Goal: Task Accomplishment & Management: Use online tool/utility

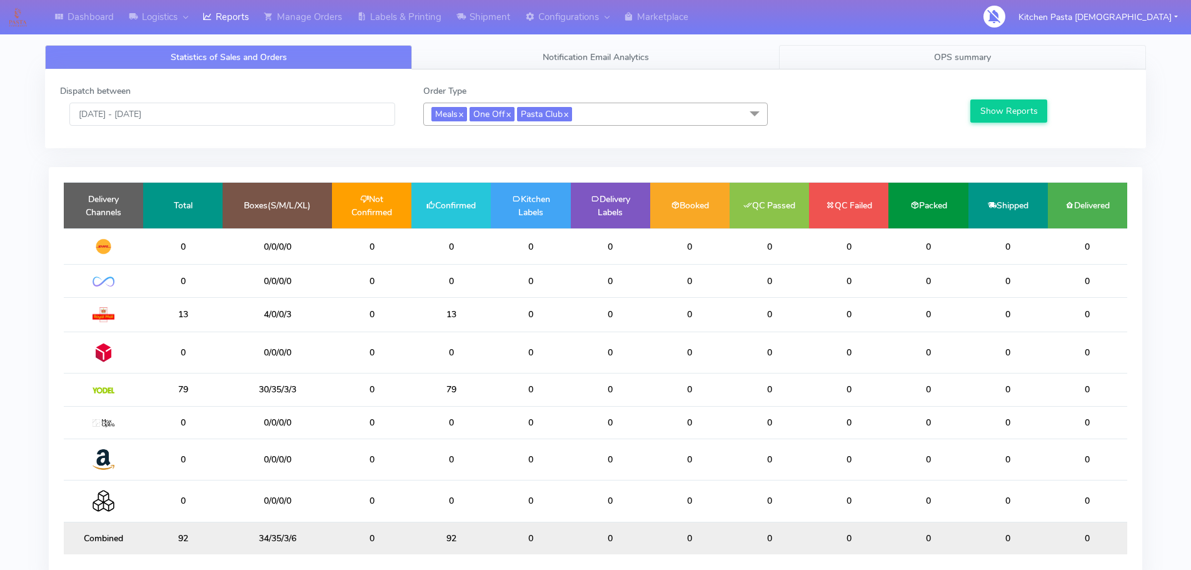
click at [965, 55] on span "OPS summary" at bounding box center [962, 57] width 57 height 12
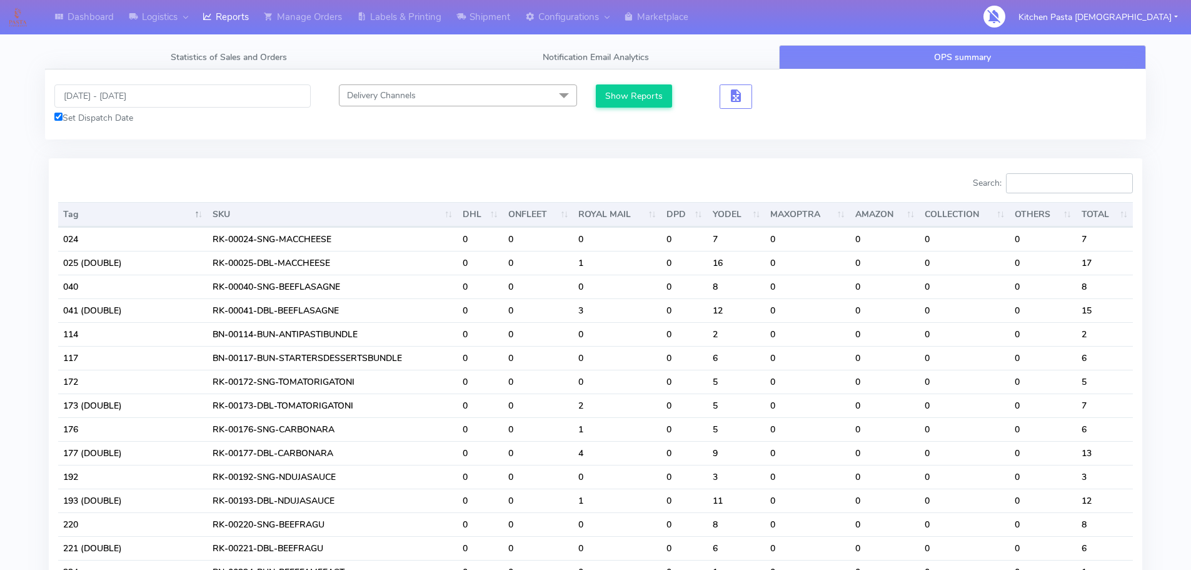
click at [1073, 182] on input "Search:" at bounding box center [1069, 183] width 127 height 20
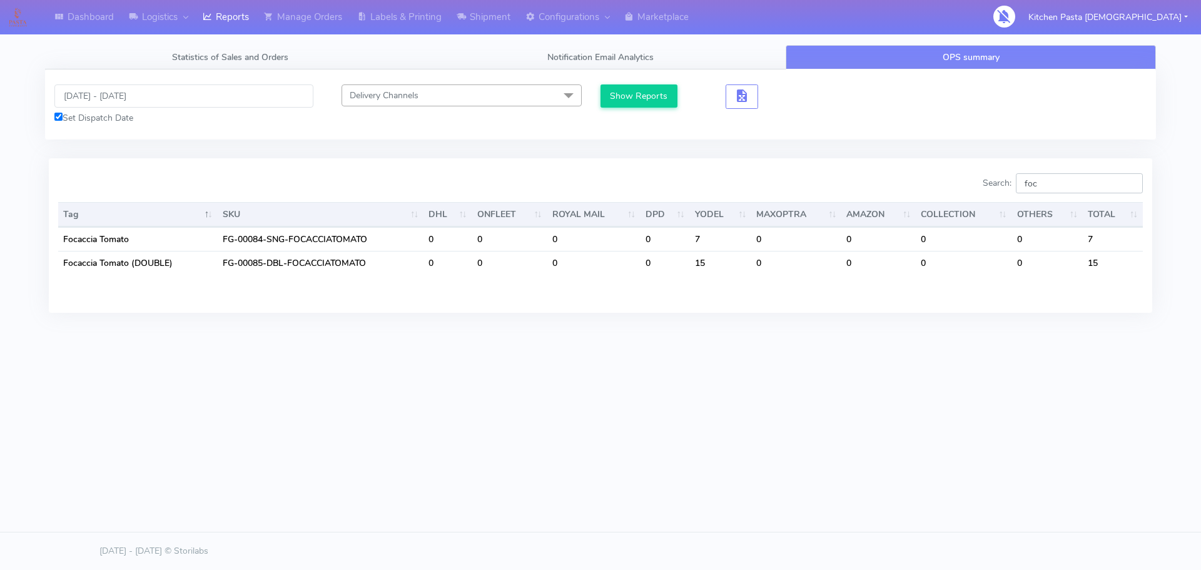
type input "foc"
click at [425, 32] on link "Labels & Printing" at bounding box center [399, 17] width 99 height 34
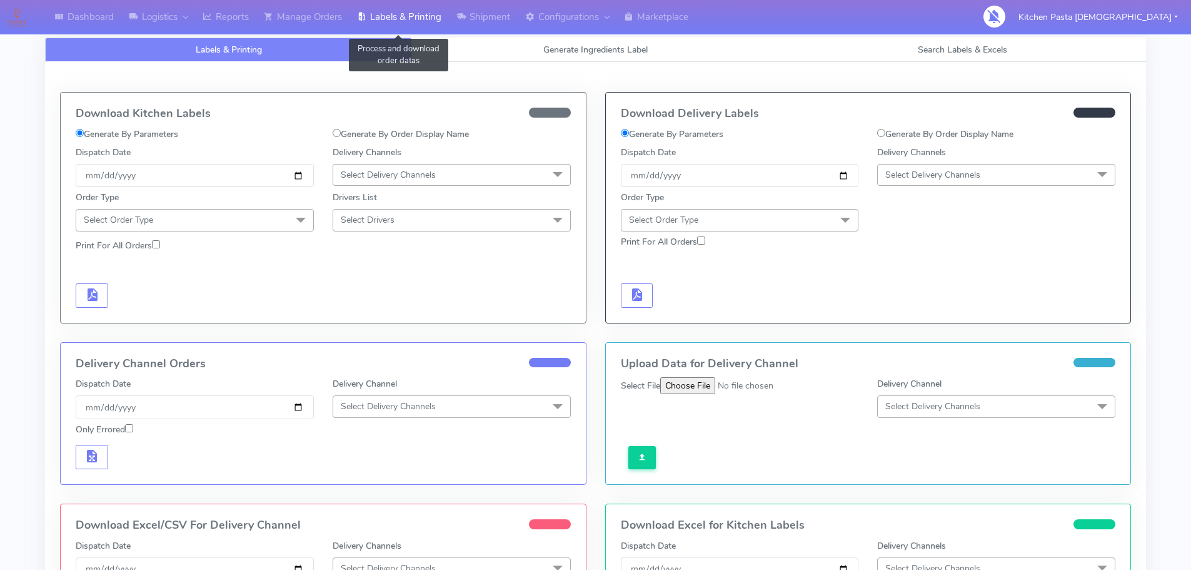
select select
click at [710, 58] on link "Generate Ingredients Label" at bounding box center [595, 50] width 367 height 24
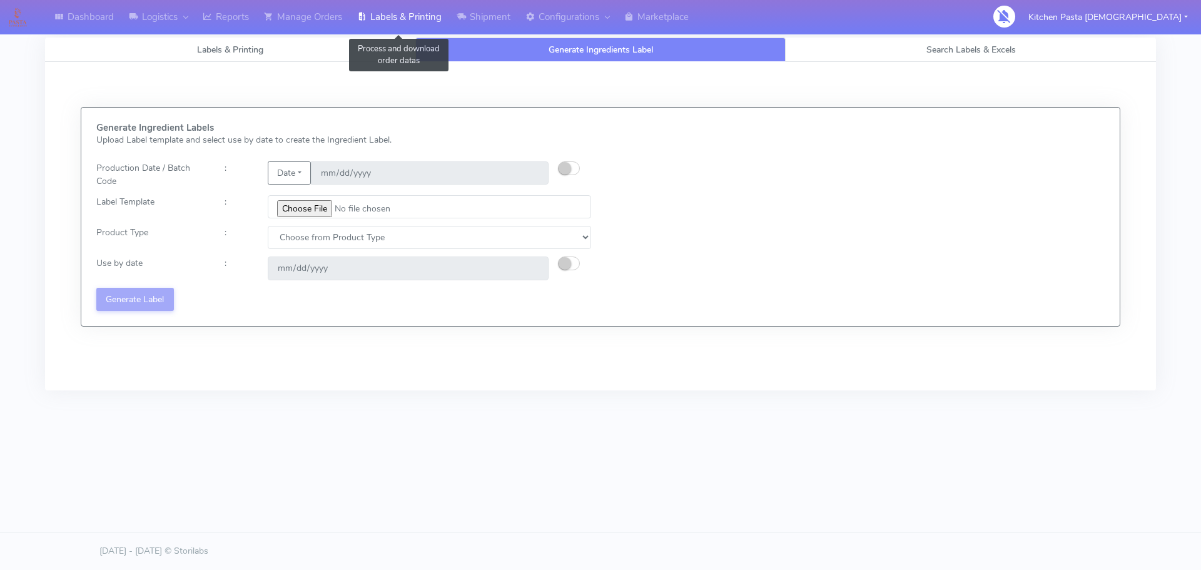
click at [393, 8] on link "Labels & Printing" at bounding box center [399, 17] width 99 height 34
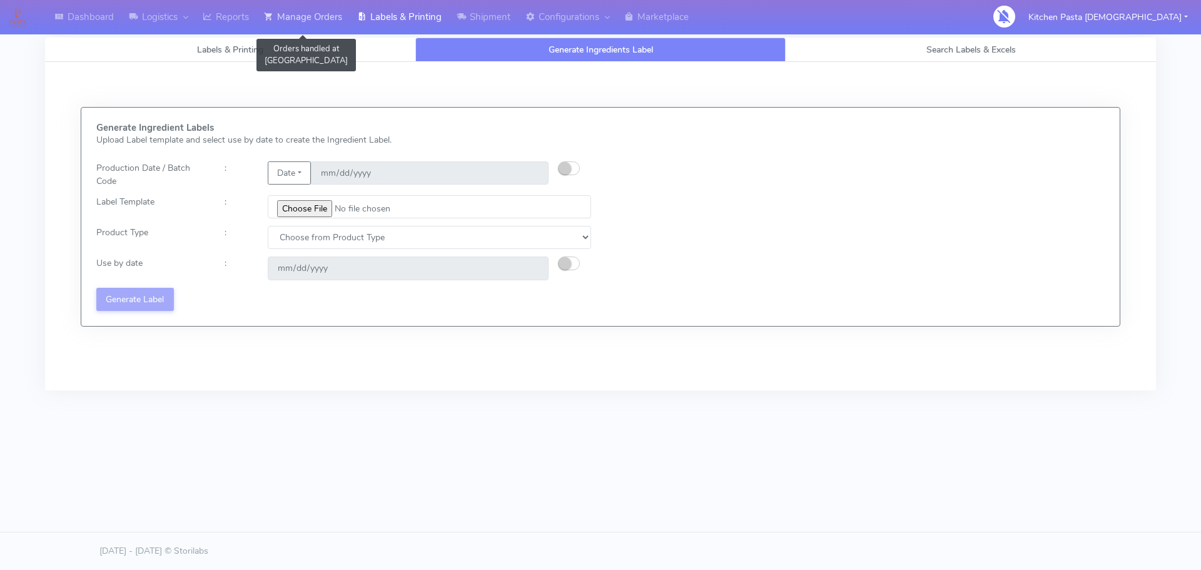
click at [303, 10] on link "Manage Orders" at bounding box center [302, 17] width 93 height 34
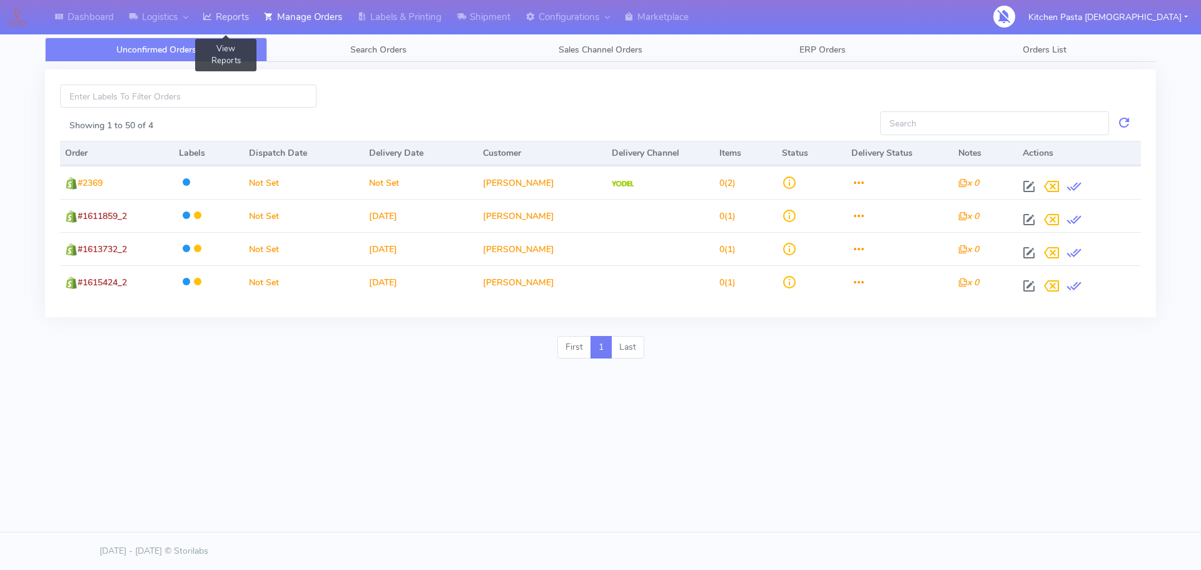
click at [239, 18] on link "Reports" at bounding box center [225, 17] width 61 height 34
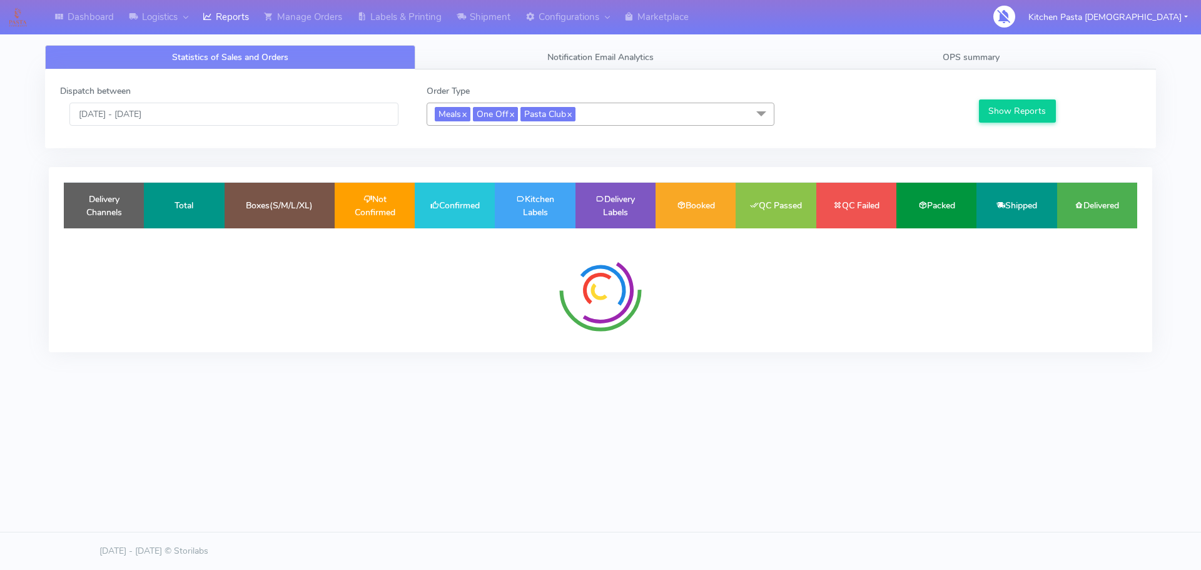
drag, startPoint x: 977, startPoint y: 41, endPoint x: 980, endPoint y: 59, distance: 17.7
click at [977, 42] on div "Statistics of Sales and Orders Notification Email Analytics OPS summary Dispatc…" at bounding box center [600, 204] width 1129 height 333
click at [980, 59] on span "OPS summary" at bounding box center [970, 57] width 57 height 12
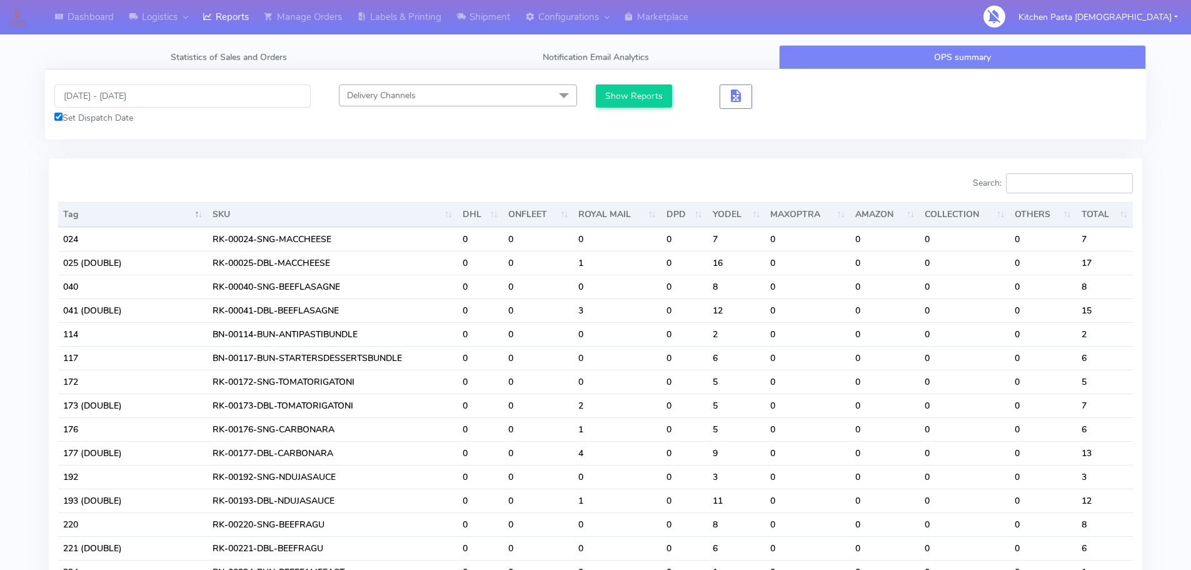
click at [1059, 179] on input "Search:" at bounding box center [1069, 183] width 127 height 20
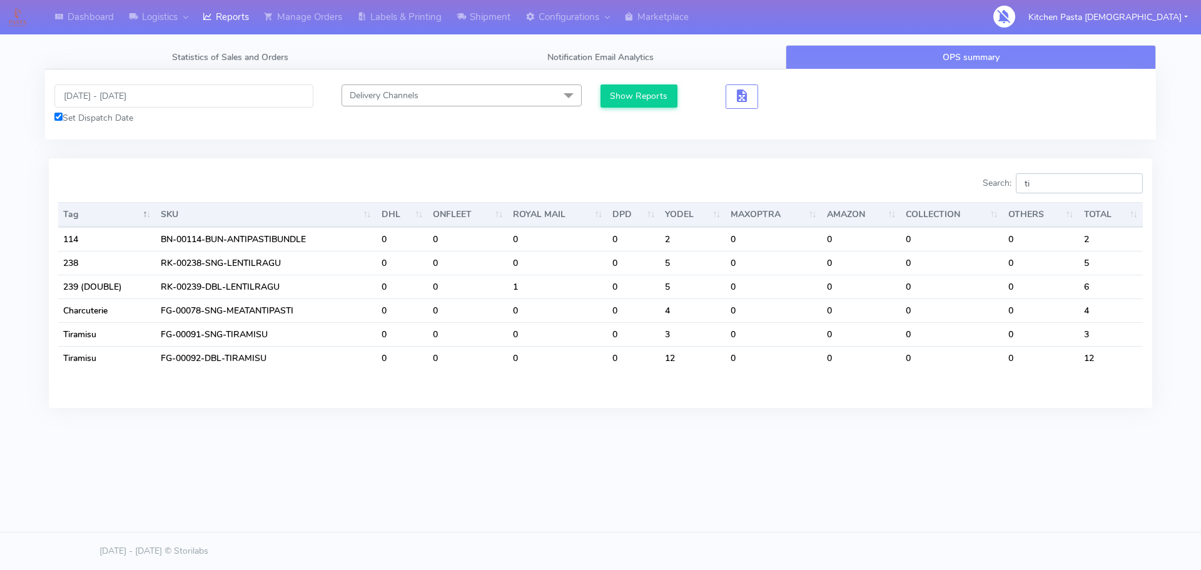
type input "tir"
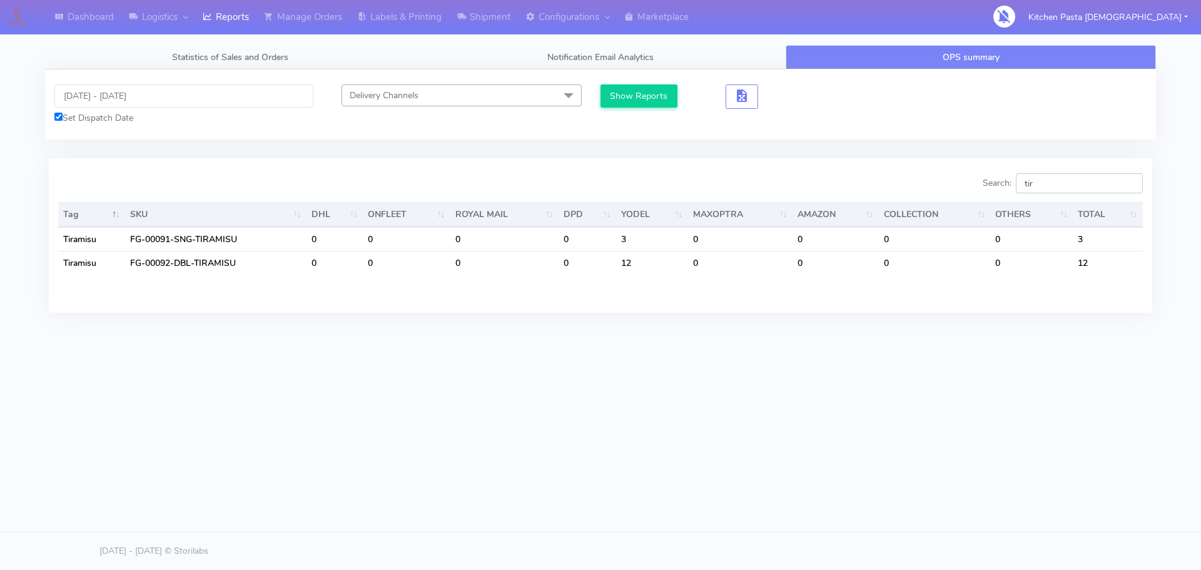
drag, startPoint x: 1052, startPoint y: 187, endPoint x: 960, endPoint y: 181, distance: 91.5
click at [960, 181] on div "Search: tir" at bounding box center [876, 185] width 533 height 25
type input "pro"
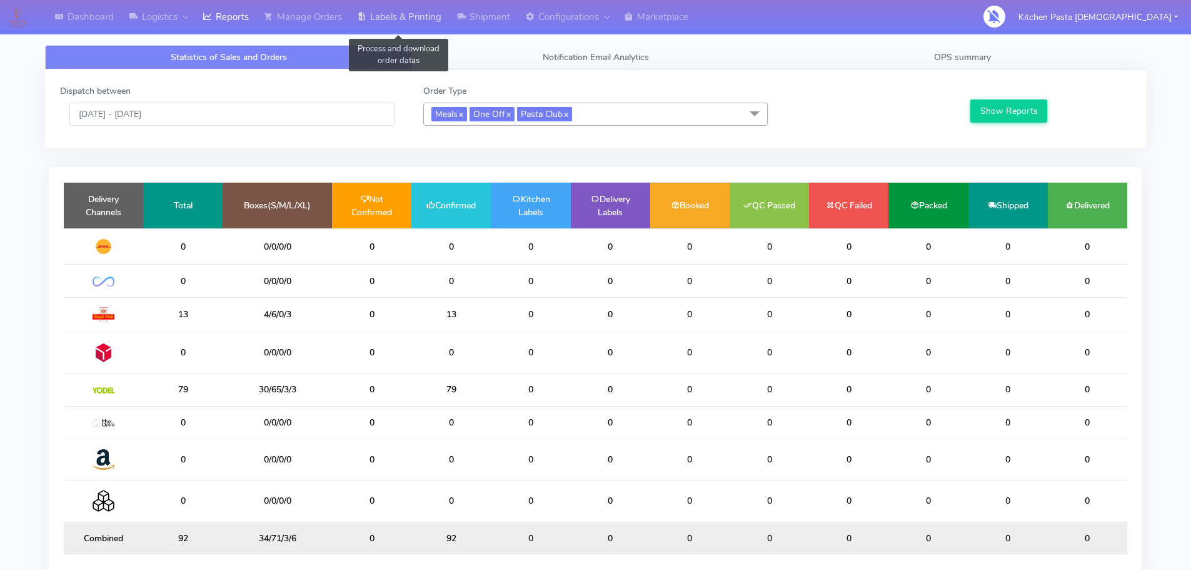
click at [416, 16] on link "Labels & Printing" at bounding box center [399, 17] width 99 height 34
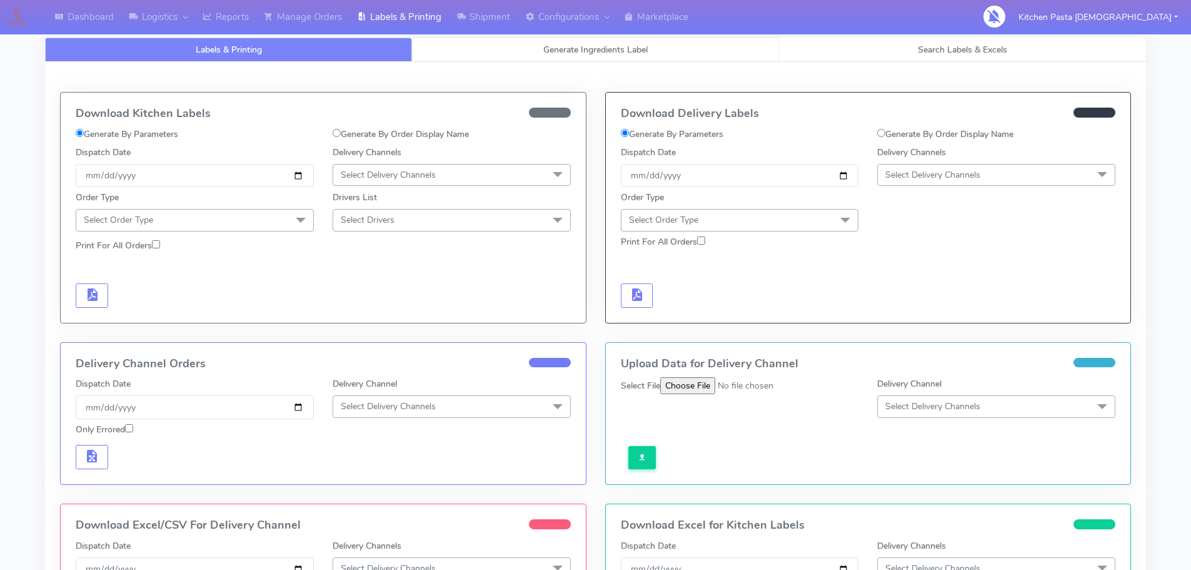
click at [570, 45] on span "Generate Ingredients Label" at bounding box center [595, 50] width 104 height 12
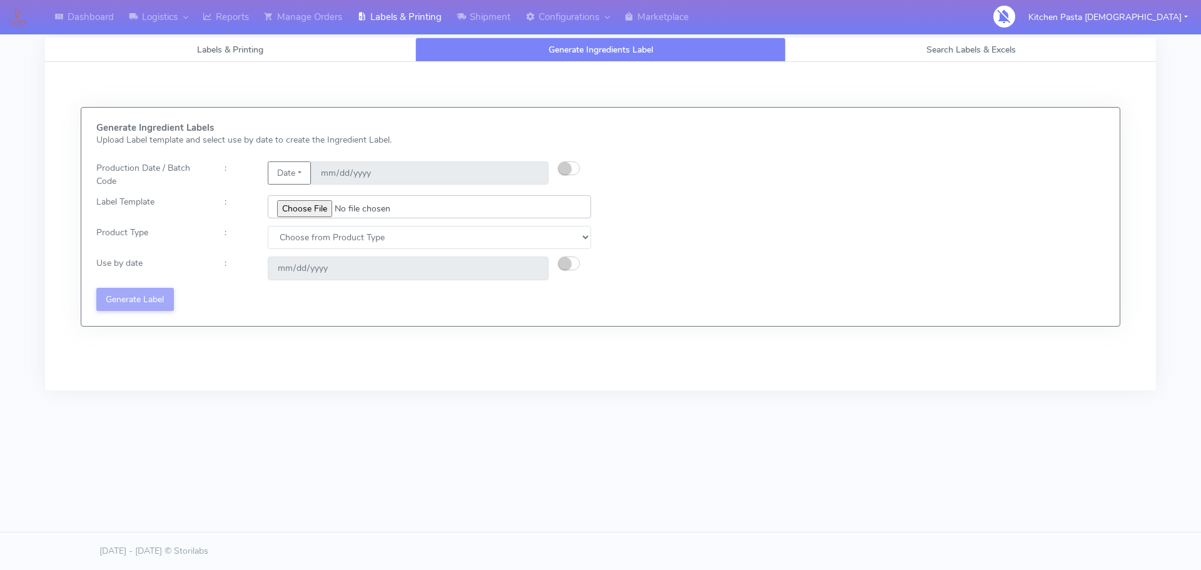
click at [315, 205] on input "file" at bounding box center [429, 206] width 323 height 23
type input "C:\fakepath\Classic Tiramisu V1.jpg"
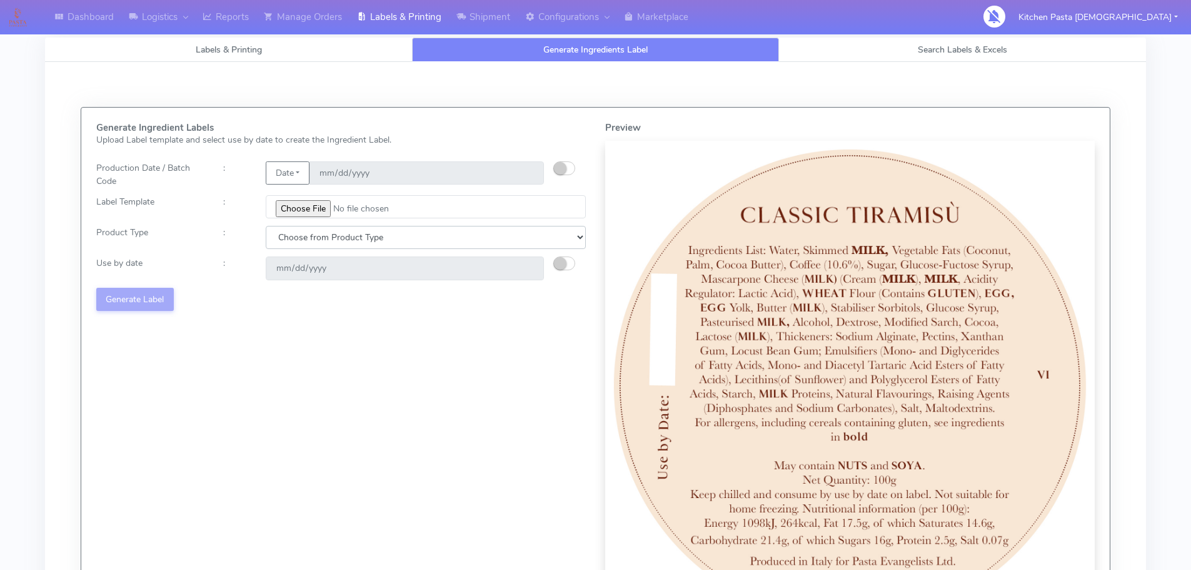
click at [337, 226] on select "Choose from Product Type ECOM ERETAIL CIRCULAR CIRC_DESERTS LASAGNE" at bounding box center [426, 237] width 320 height 23
select select "3"
click at [266, 226] on select "Choose from Product Type ECOM ERETAIL CIRCULAR CIRC_DESERTS LASAGNE" at bounding box center [426, 237] width 320 height 23
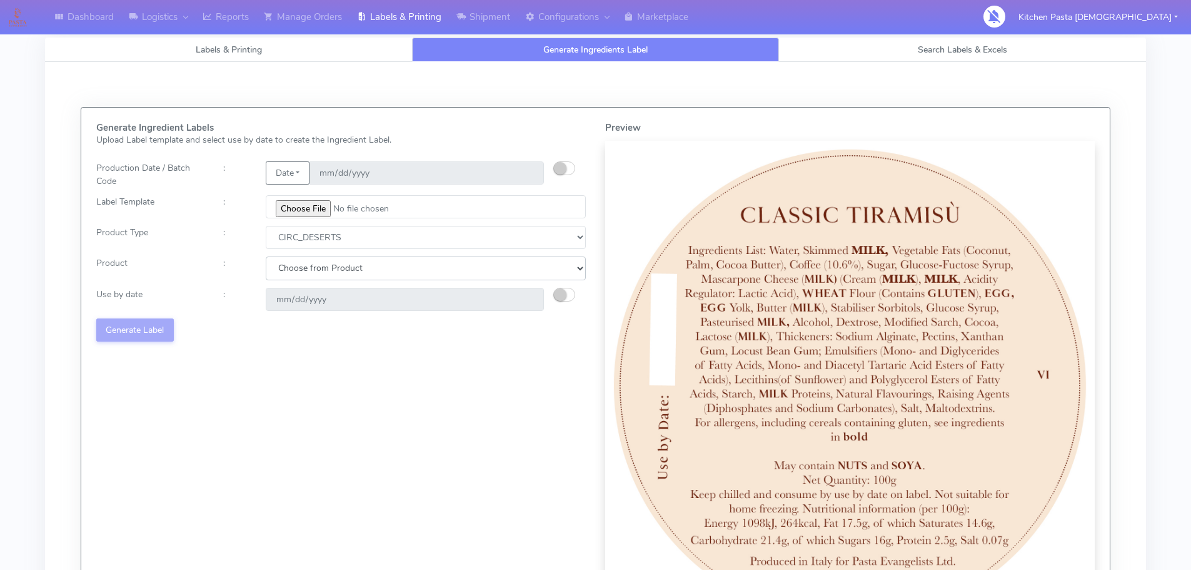
drag, startPoint x: 351, startPoint y: 270, endPoint x: 352, endPoint y: 278, distance: 8.2
click at [351, 270] on select "Choose from Product CLASSIC_TIRAMISU CREMA_AMARENA PROFITEROLES" at bounding box center [426, 267] width 320 height 23
select select "0"
click at [266, 256] on select "Choose from Product CLASSIC_TIRAMISU CREMA_AMARENA PROFITEROLES" at bounding box center [426, 267] width 320 height 23
type input "[DATE]"
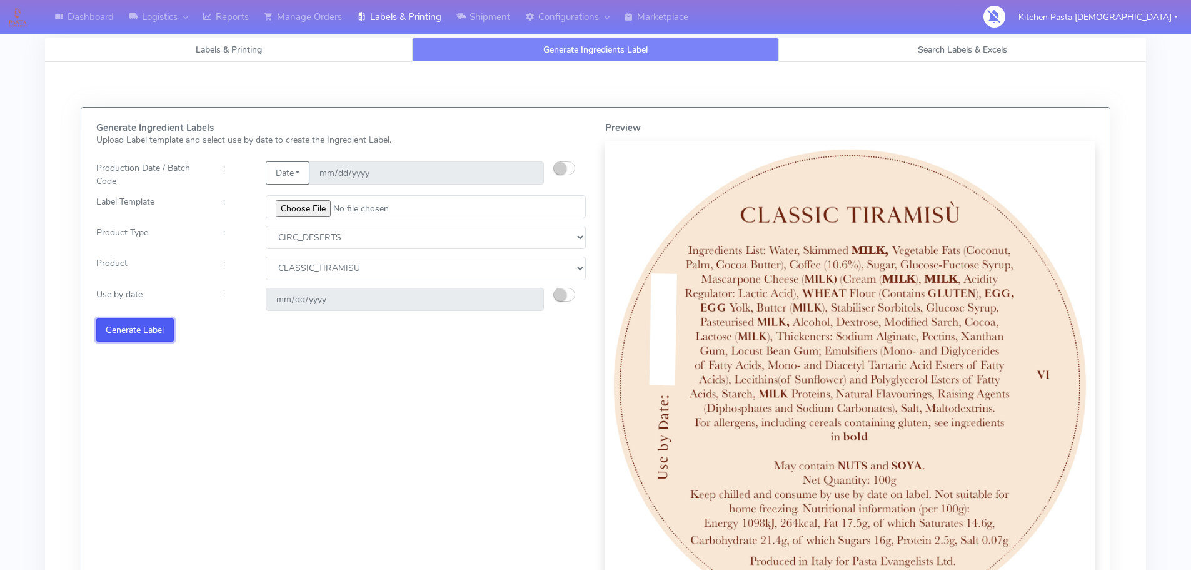
click at [144, 332] on button "Generate Label" at bounding box center [135, 329] width 78 height 23
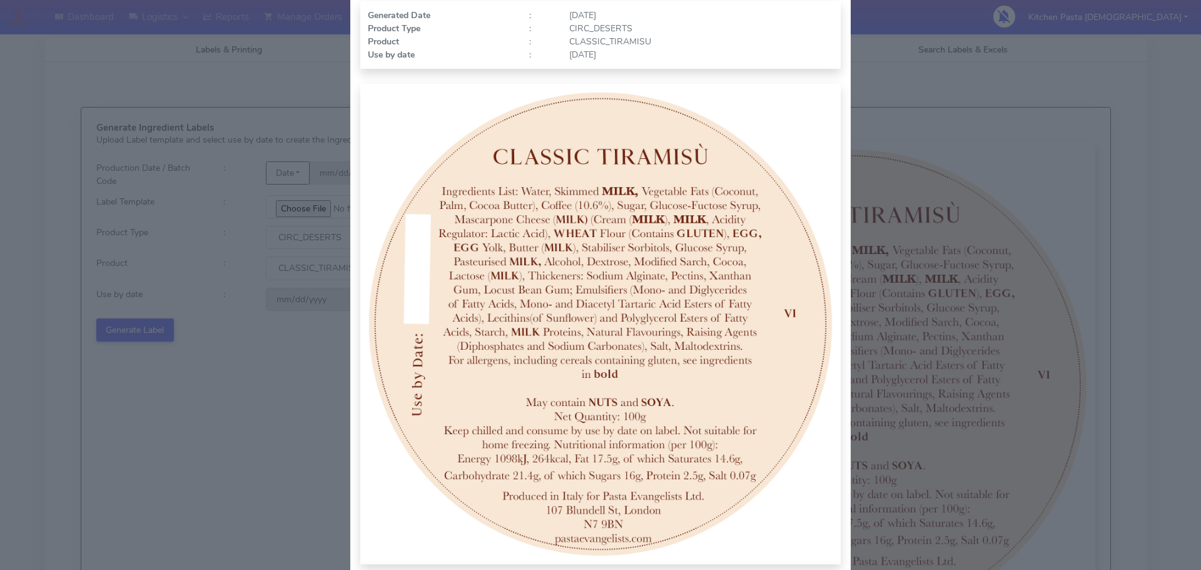
scroll to position [125, 0]
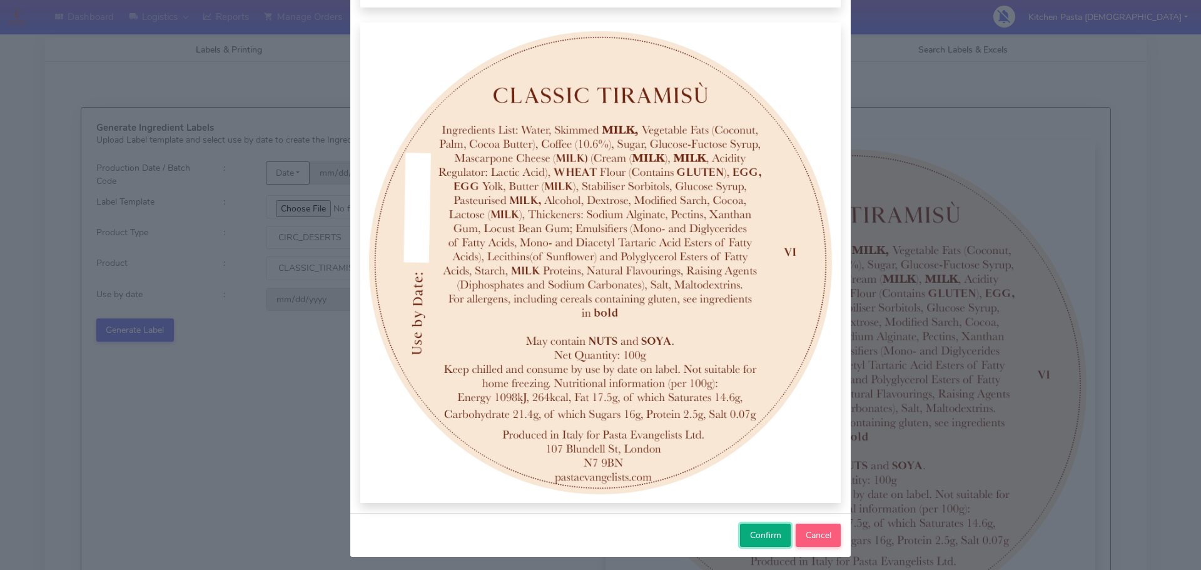
click at [750, 531] on span "Confirm" at bounding box center [765, 535] width 31 height 12
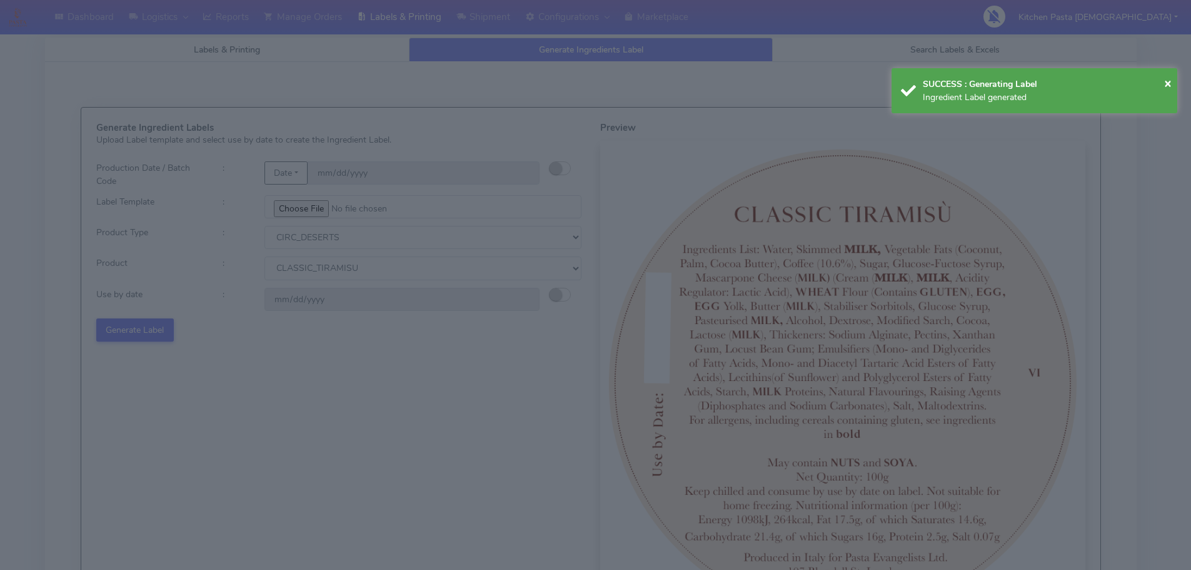
select select
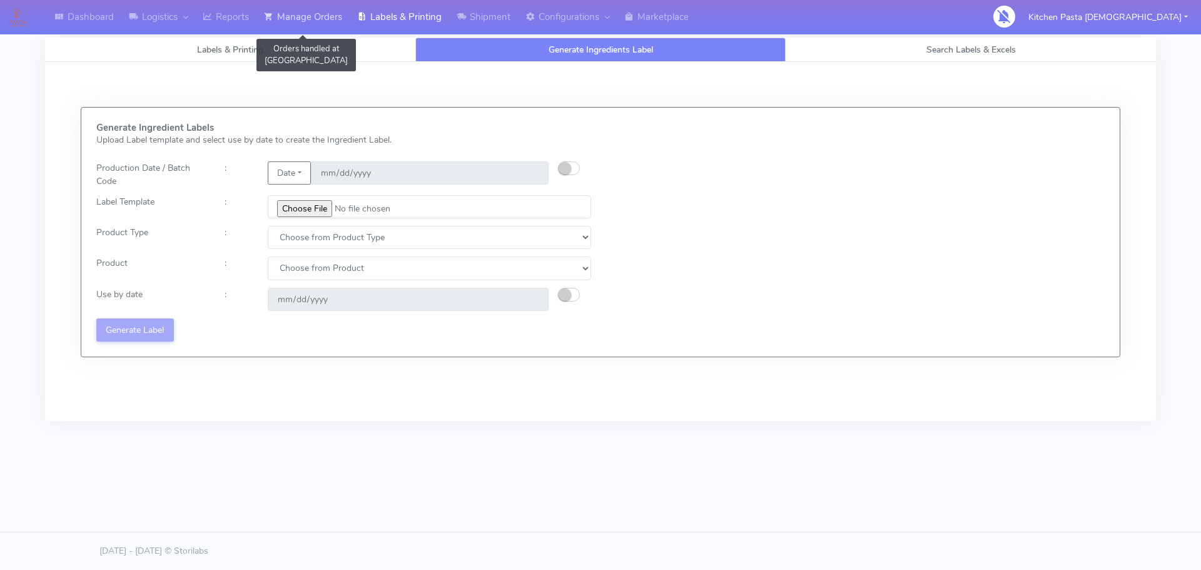
click at [285, 19] on link "Manage Orders" at bounding box center [302, 17] width 93 height 34
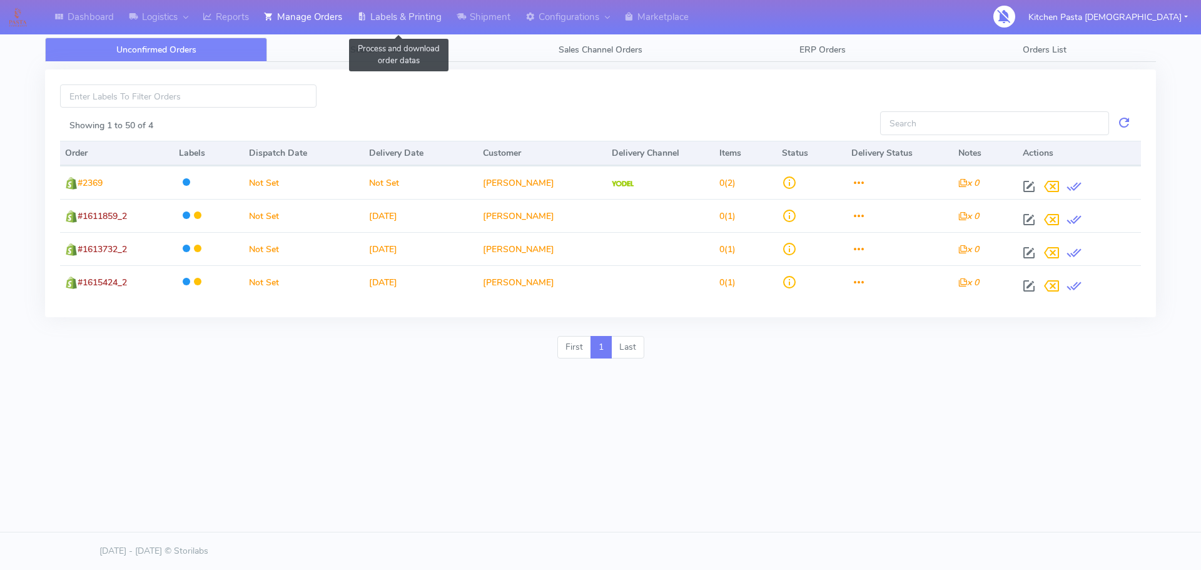
click at [385, 14] on link "Labels & Printing" at bounding box center [399, 17] width 99 height 34
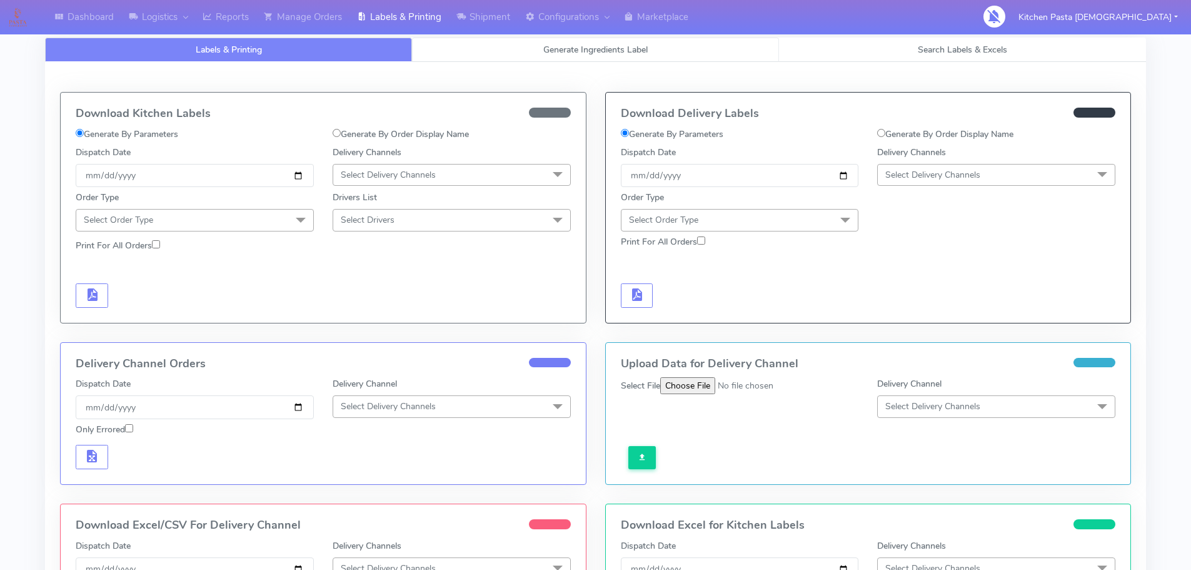
click at [552, 61] on link "Generate Ingredients Label" at bounding box center [595, 50] width 367 height 24
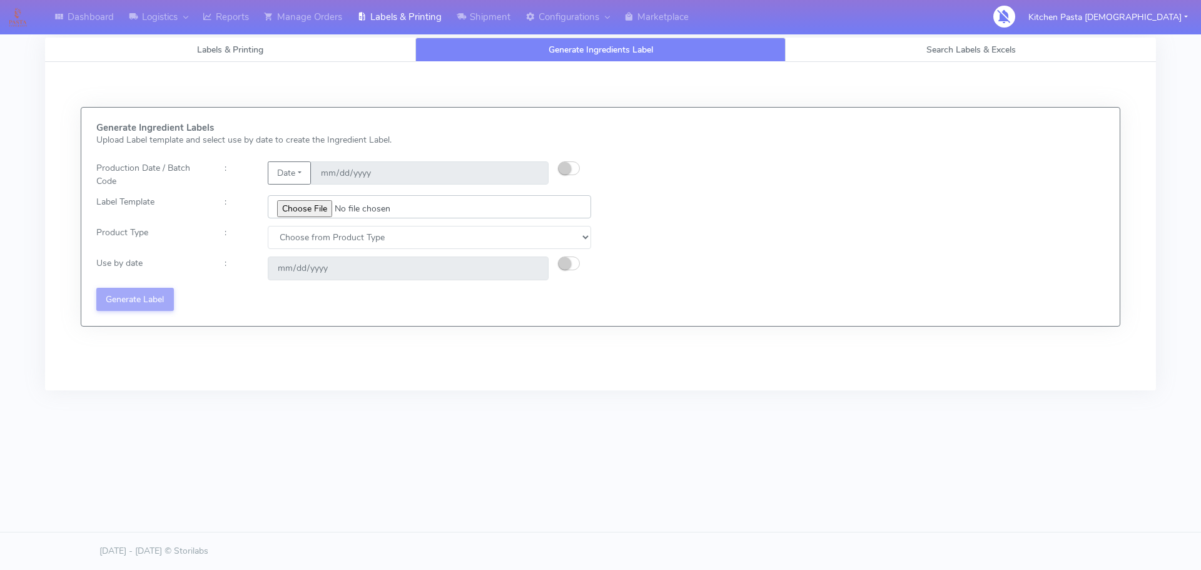
click at [303, 204] on input "file" at bounding box center [429, 206] width 323 height 23
type input "C:\fakepath\Profiteroles V1.jpg"
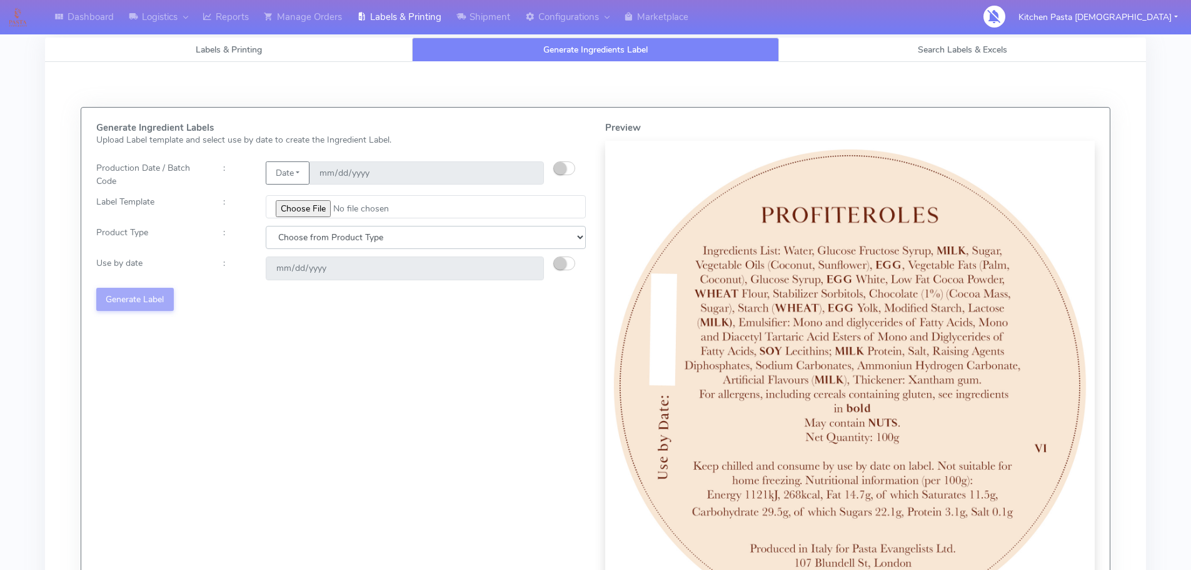
click at [358, 236] on select "Choose from Product Type ECOM ERETAIL CIRCULAR CIRC_DESERTS LASAGNE" at bounding box center [426, 237] width 320 height 23
select select "3"
click at [266, 226] on select "Choose from Product Type ECOM ERETAIL CIRCULAR CIRC_DESERTS LASAGNE" at bounding box center [426, 237] width 320 height 23
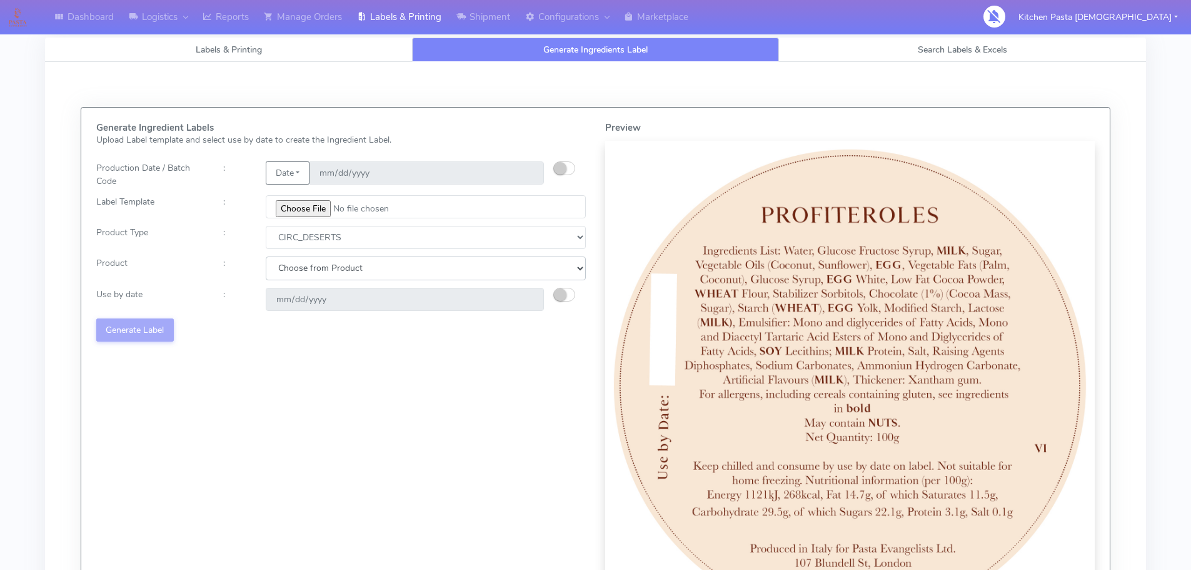
drag, startPoint x: 349, startPoint y: 270, endPoint x: 346, endPoint y: 280, distance: 9.9
click at [349, 270] on select "Choose from Product CLASSIC_TIRAMISU CREMA_AMARENA PROFITEROLES" at bounding box center [426, 267] width 320 height 23
select select "2"
click at [266, 256] on select "Choose from Product CLASSIC_TIRAMISU CREMA_AMARENA PROFITEROLES" at bounding box center [426, 267] width 320 height 23
type input "2025-08-21"
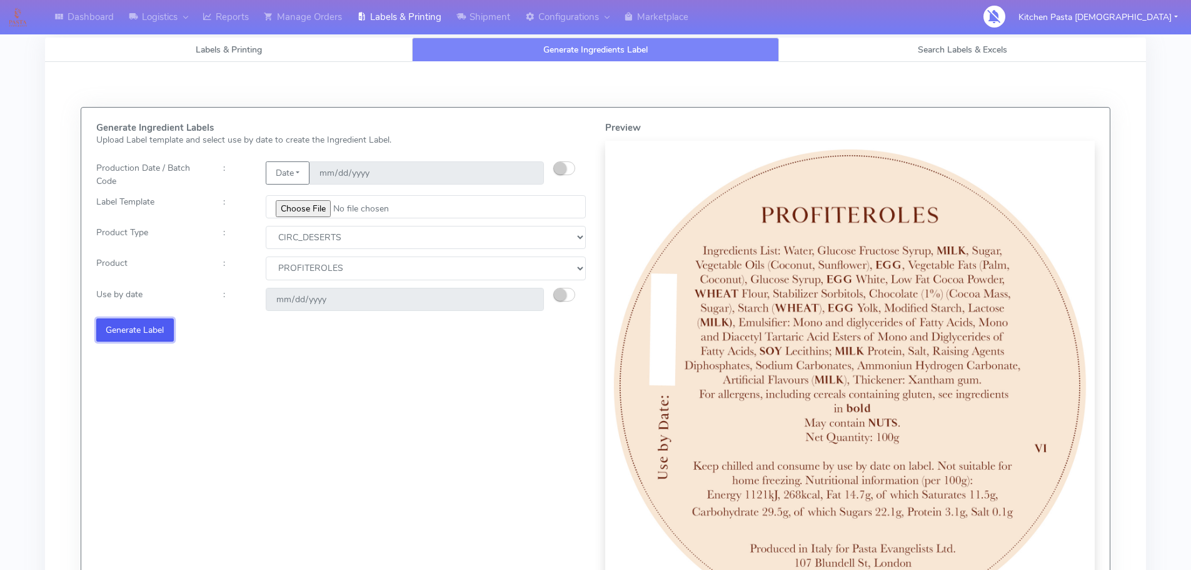
click at [110, 335] on button "Generate Label" at bounding box center [135, 329] width 78 height 23
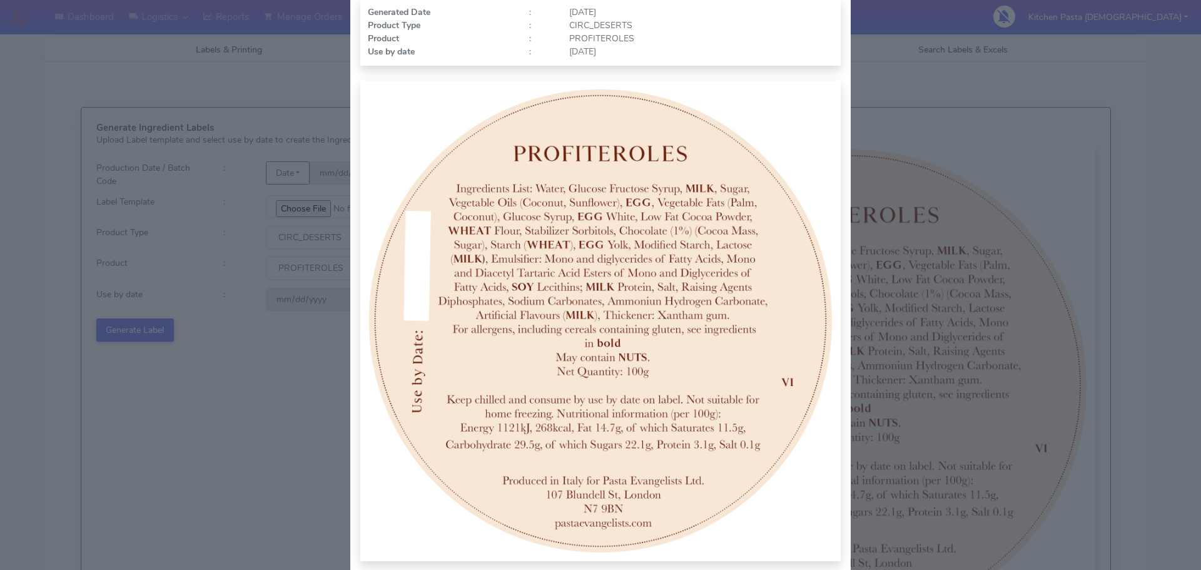
scroll to position [129, 0]
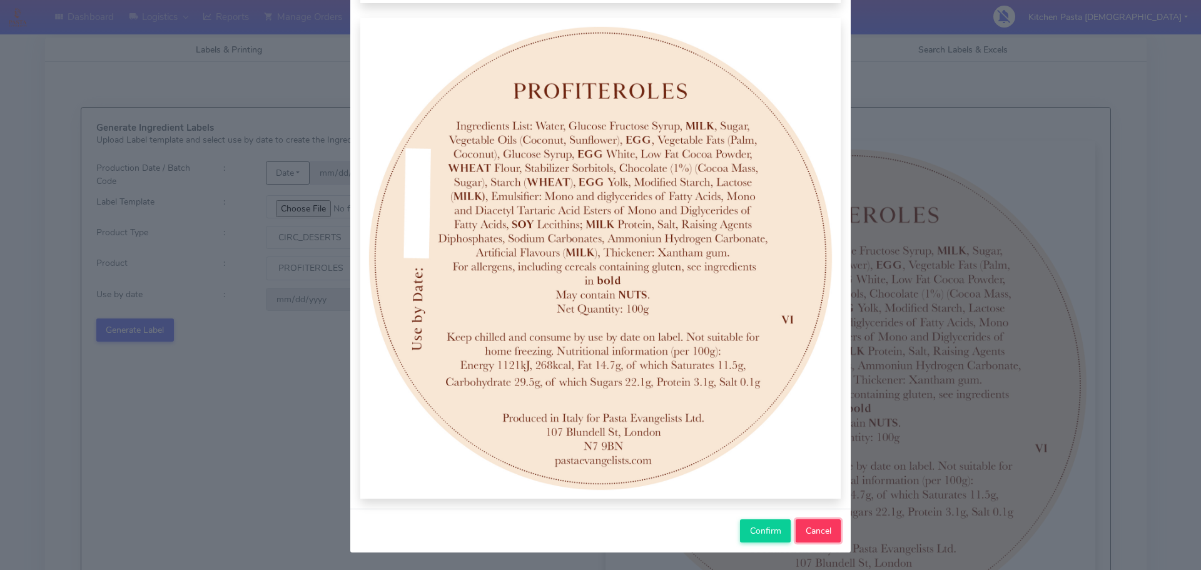
click at [803, 542] on button "Cancel" at bounding box center [817, 530] width 45 height 23
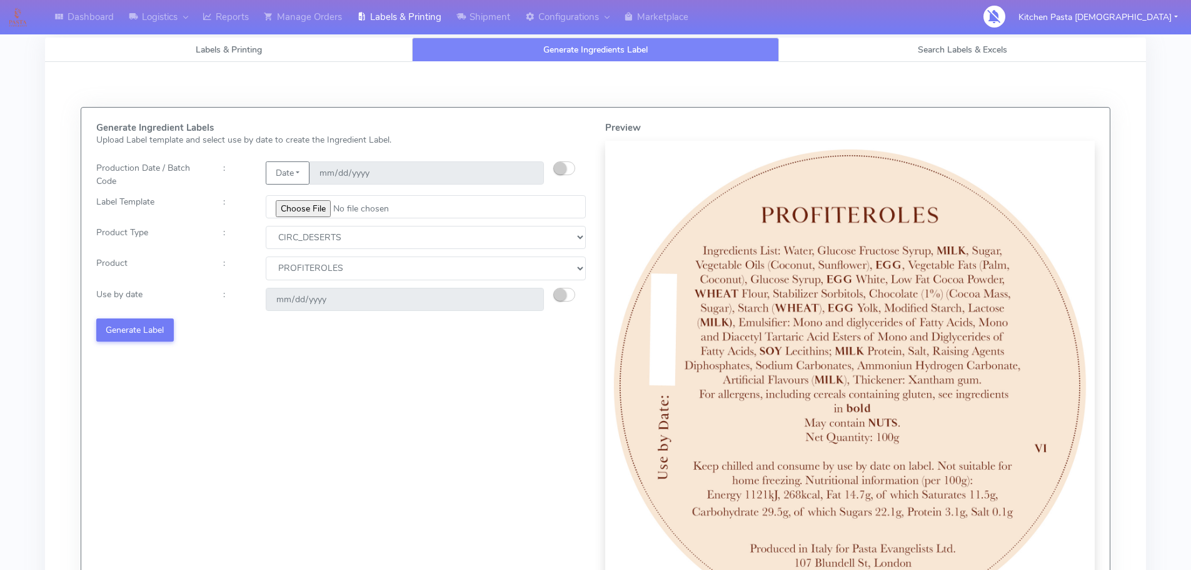
select select
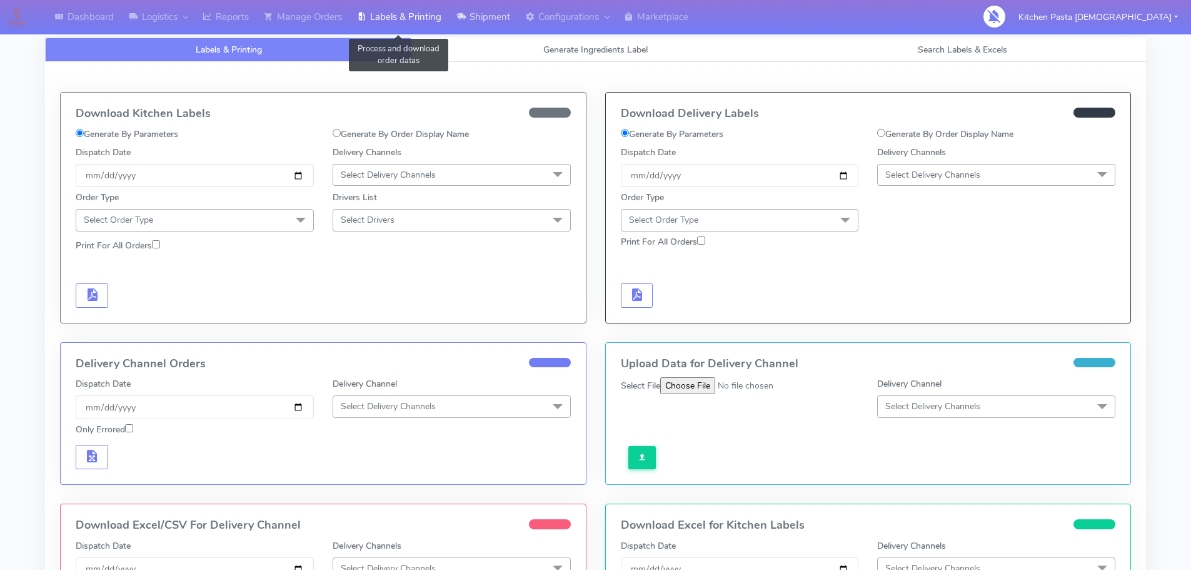
drag, startPoint x: 433, startPoint y: 24, endPoint x: 468, endPoint y: 30, distance: 35.5
click at [434, 24] on link "Labels & Printing" at bounding box center [399, 17] width 99 height 34
click at [548, 44] on span "Generate Ingredients Label" at bounding box center [595, 50] width 104 height 12
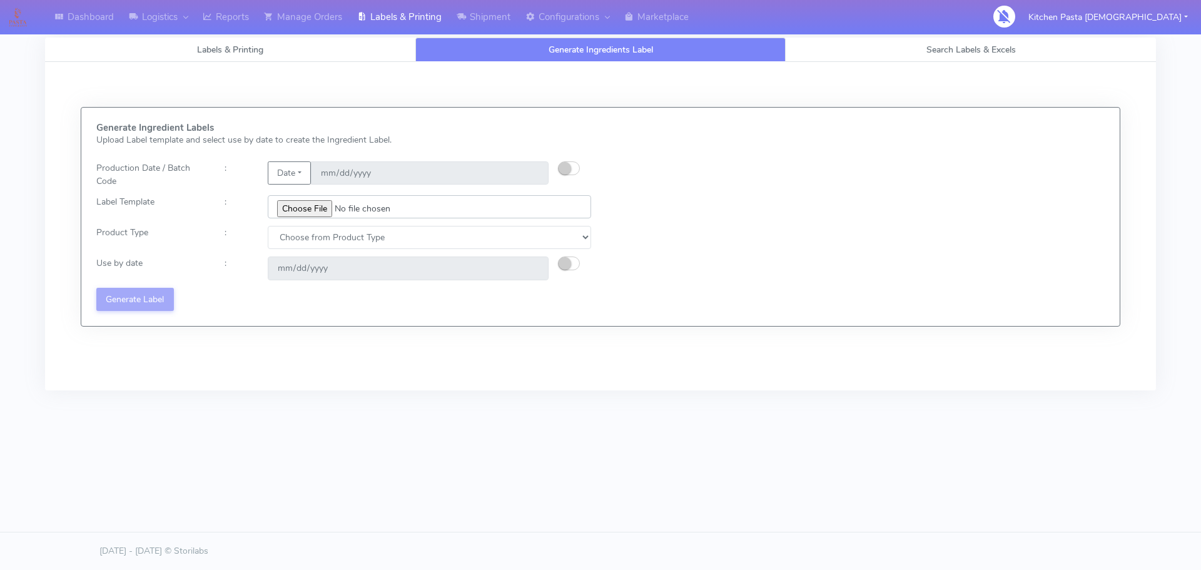
click at [319, 198] on input "file" at bounding box center [429, 206] width 323 height 23
type input "C:\fakepath\Profiteroles V1.jpg"
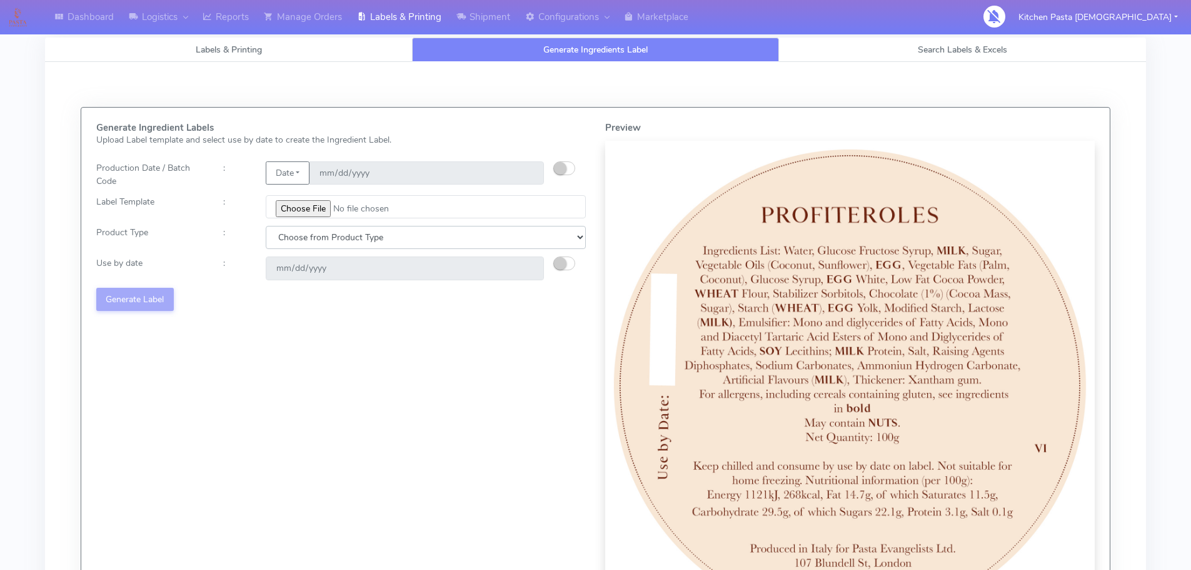
click at [425, 237] on select "Choose from Product Type ECOM ERETAIL CIRCULAR CIRC_DESERTS LASAGNE" at bounding box center [426, 237] width 320 height 23
select select "3"
click at [266, 226] on select "Choose from Product Type ECOM ERETAIL CIRCULAR CIRC_DESERTS LASAGNE" at bounding box center [426, 237] width 320 height 23
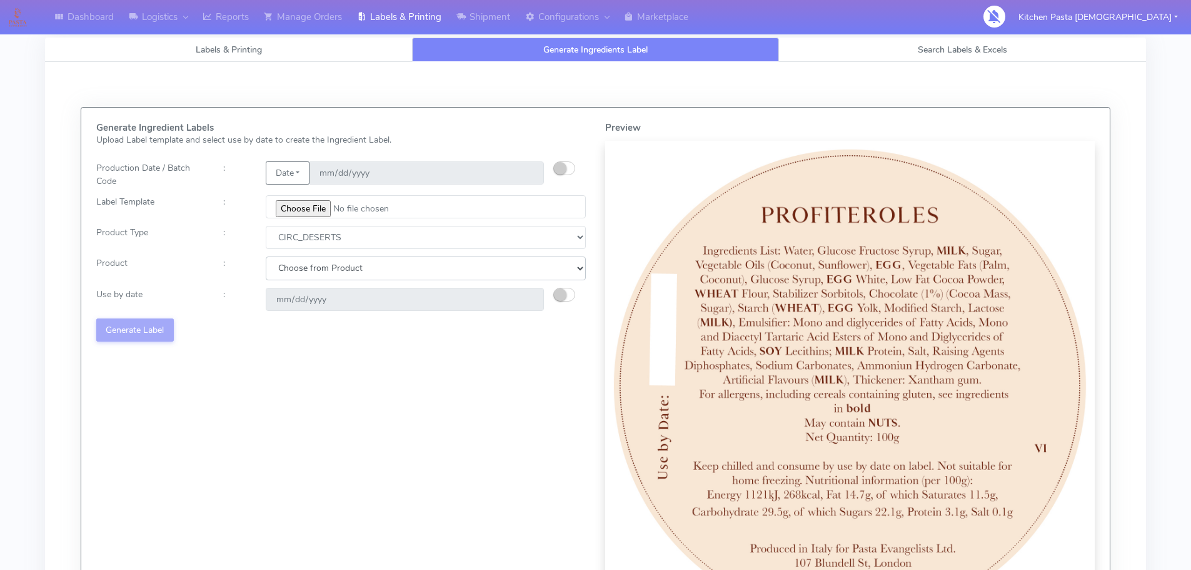
click at [377, 274] on select "Choose from Product CLASSIC_TIRAMISU CREMA_AMARENA PROFITEROLES" at bounding box center [426, 267] width 320 height 23
select select "1"
click at [266, 256] on select "Choose from Product CLASSIC_TIRAMISU CREMA_AMARENA PROFITEROLES" at bounding box center [426, 267] width 320 height 23
type input "[DATE]"
click at [341, 261] on select "Choose from Product CLASSIC_TIRAMISU CREMA_AMARENA PROFITEROLES" at bounding box center [426, 267] width 320 height 23
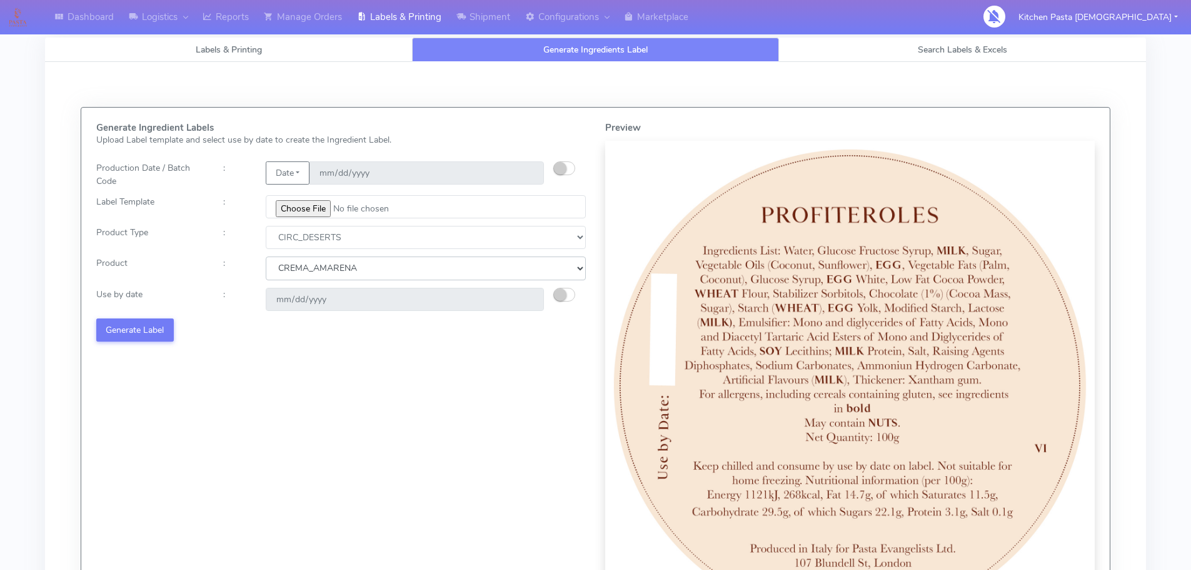
select select "2"
click at [266, 256] on select "Choose from Product CLASSIC_TIRAMISU CREMA_AMARENA PROFITEROLES" at bounding box center [426, 267] width 320 height 23
click at [150, 329] on button "Generate Label" at bounding box center [135, 329] width 78 height 23
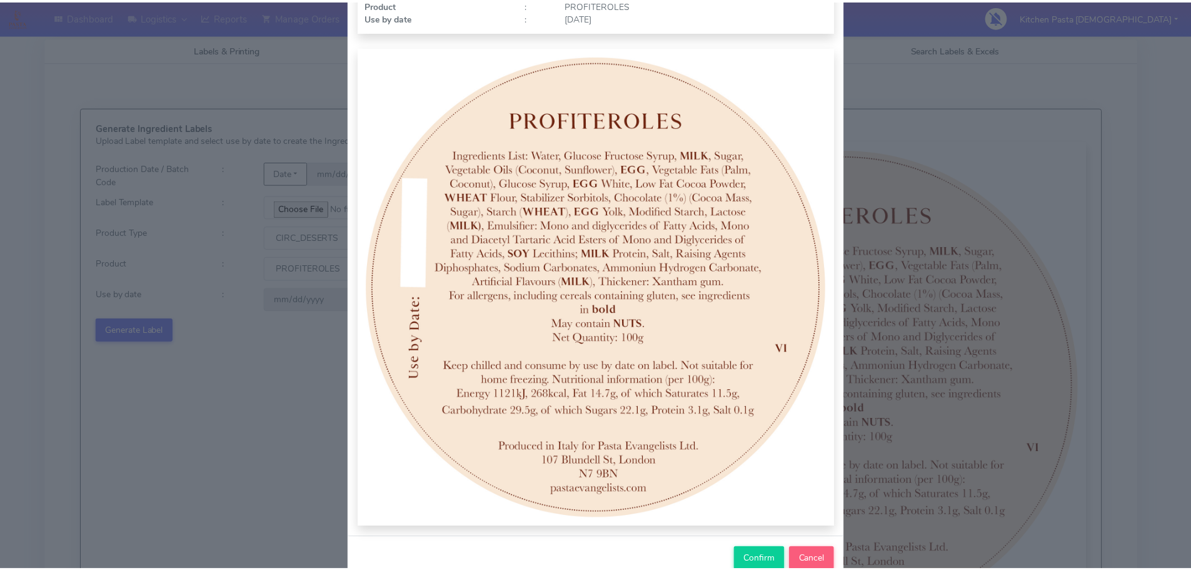
scroll to position [125, 0]
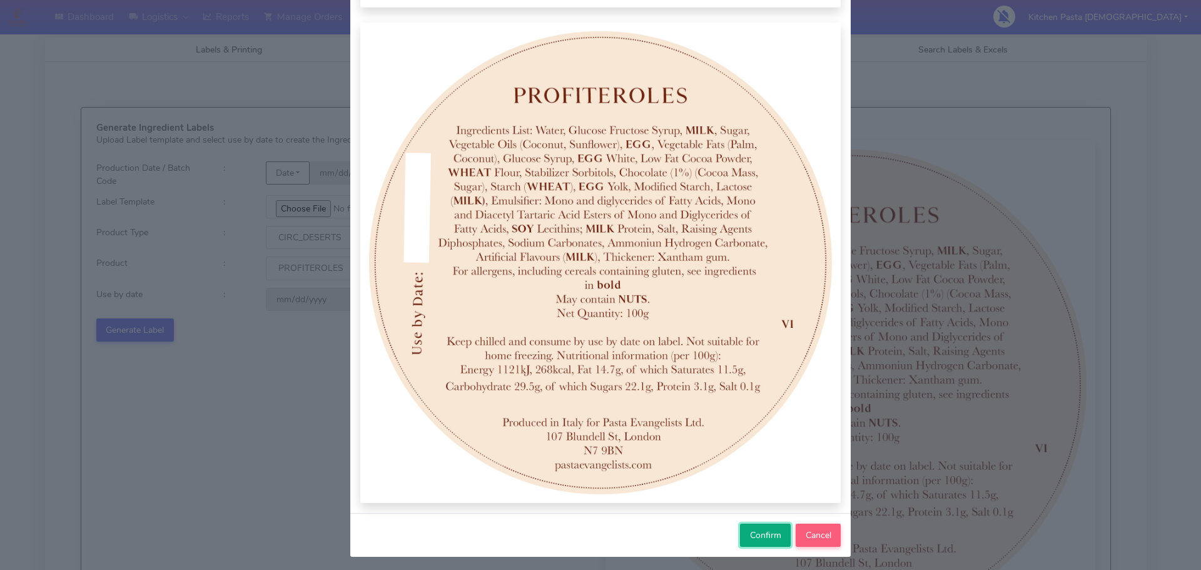
click at [740, 533] on button "Confirm" at bounding box center [765, 534] width 51 height 23
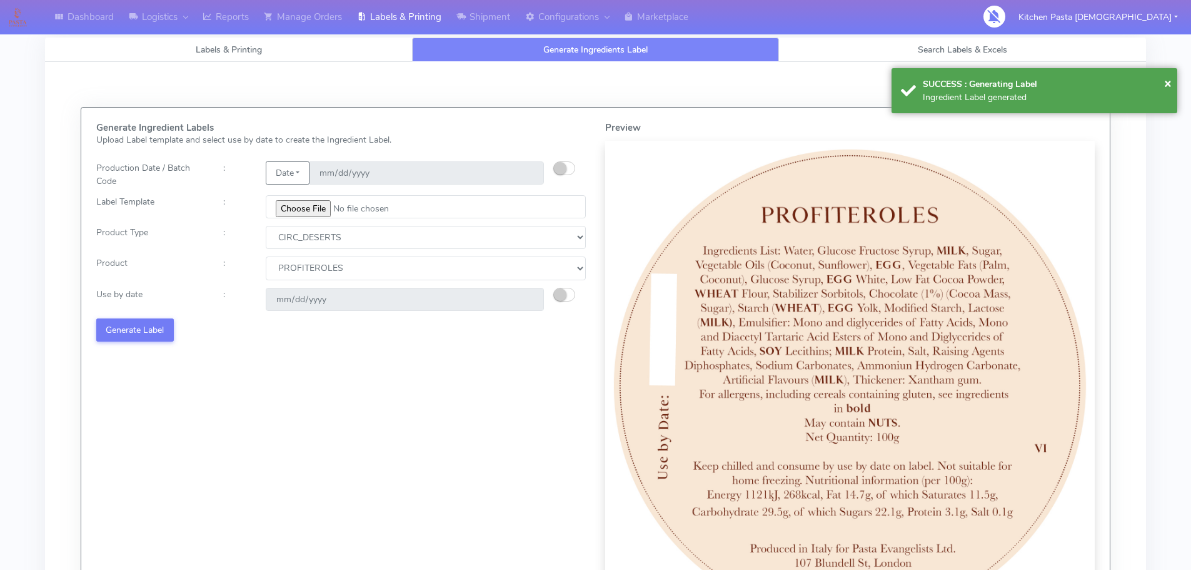
select select
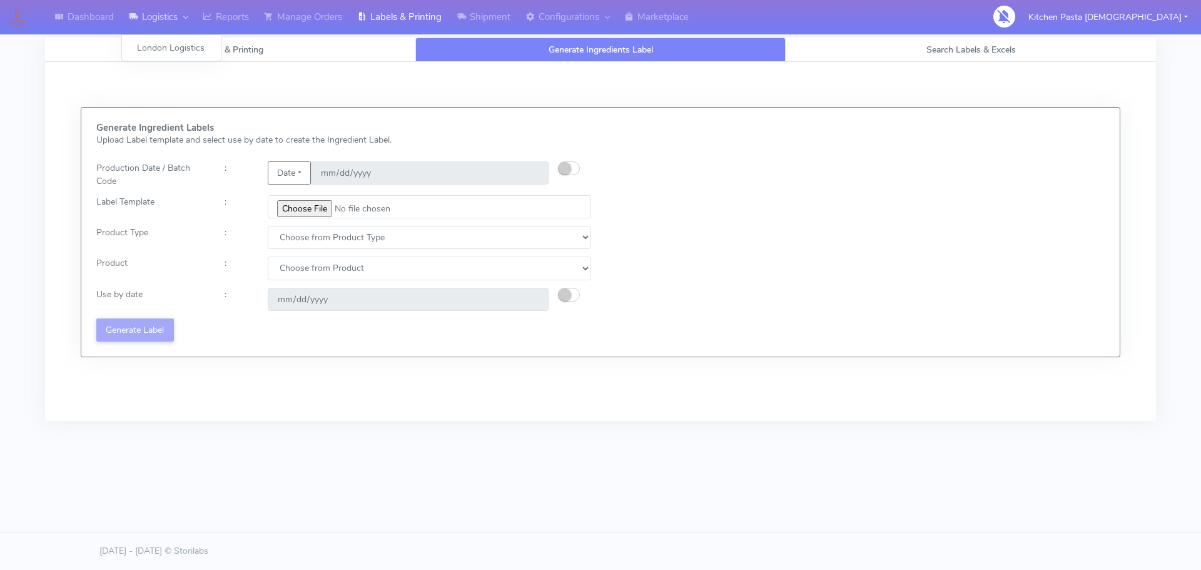
click at [173, 21] on link "Logistics" at bounding box center [158, 17] width 74 height 34
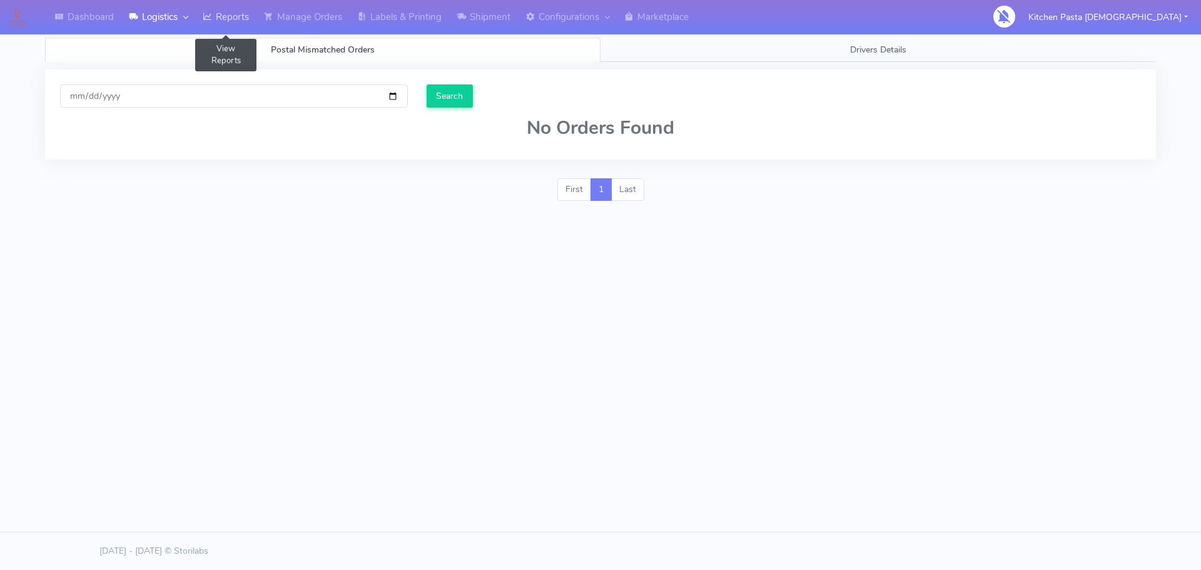
click at [240, 21] on link "Reports" at bounding box center [225, 17] width 61 height 34
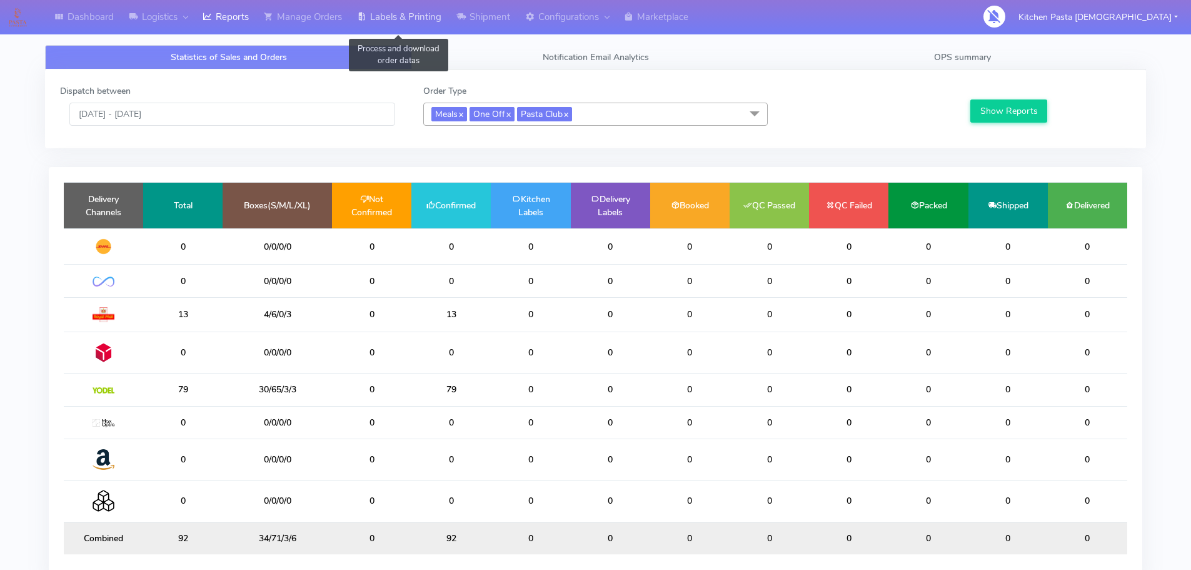
click at [418, 19] on link "Labels & Printing" at bounding box center [399, 17] width 99 height 34
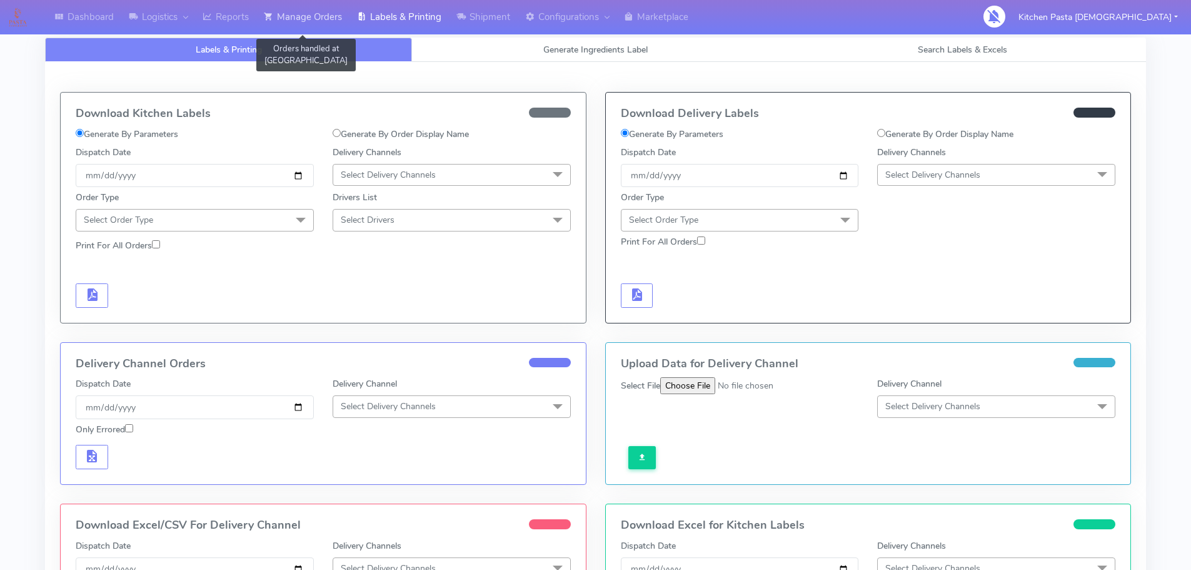
click at [320, 24] on link "Manage Orders" at bounding box center [302, 17] width 93 height 34
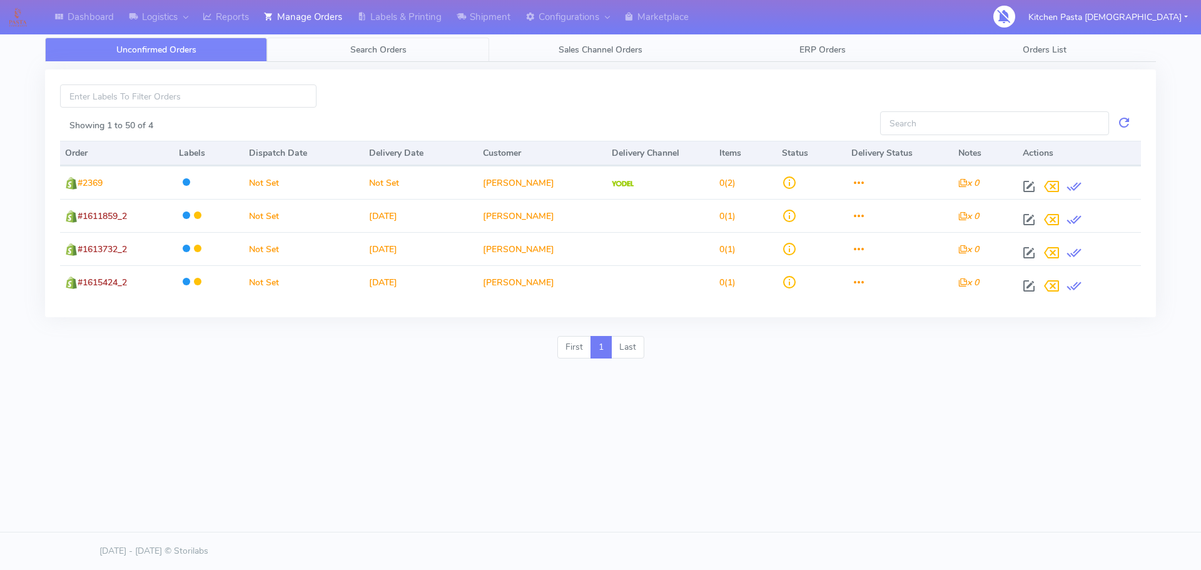
click at [361, 51] on span "Search Orders" at bounding box center [378, 50] width 56 height 12
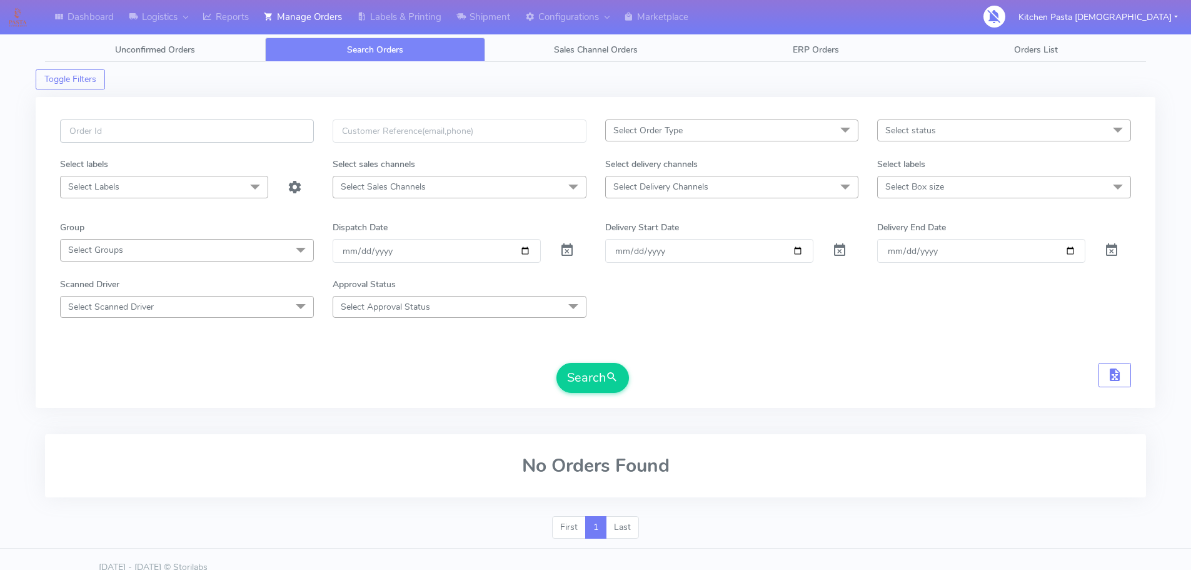
click at [277, 131] on input "text" at bounding box center [187, 130] width 254 height 23
click at [812, 128] on span "Select Order Type" at bounding box center [732, 130] width 254 height 22
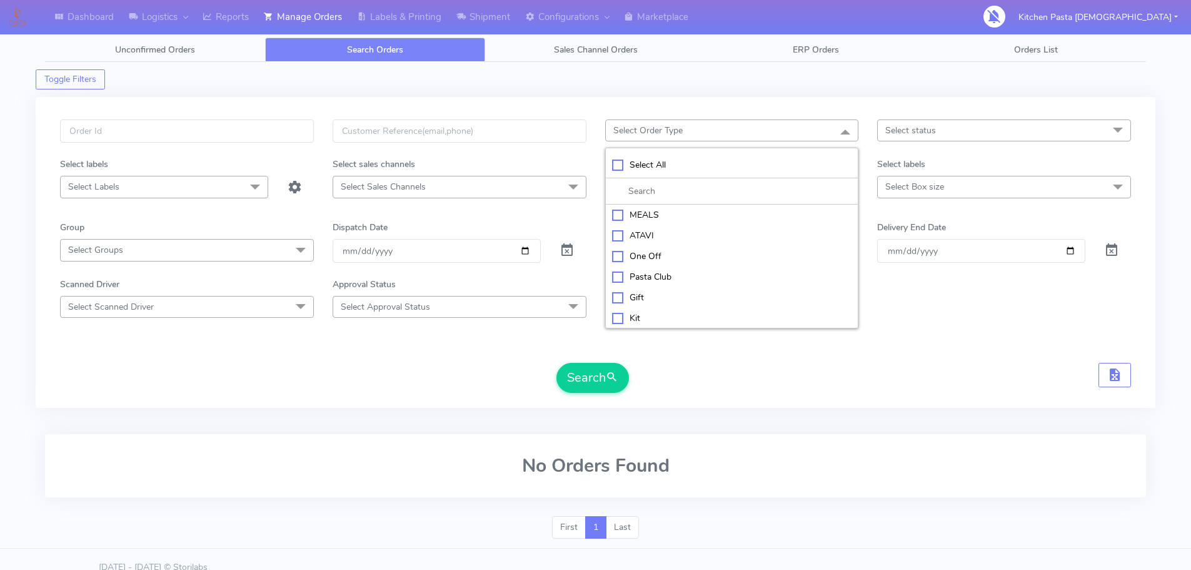
click at [654, 214] on div "MEALS" at bounding box center [732, 214] width 240 height 13
checkbox input "true"
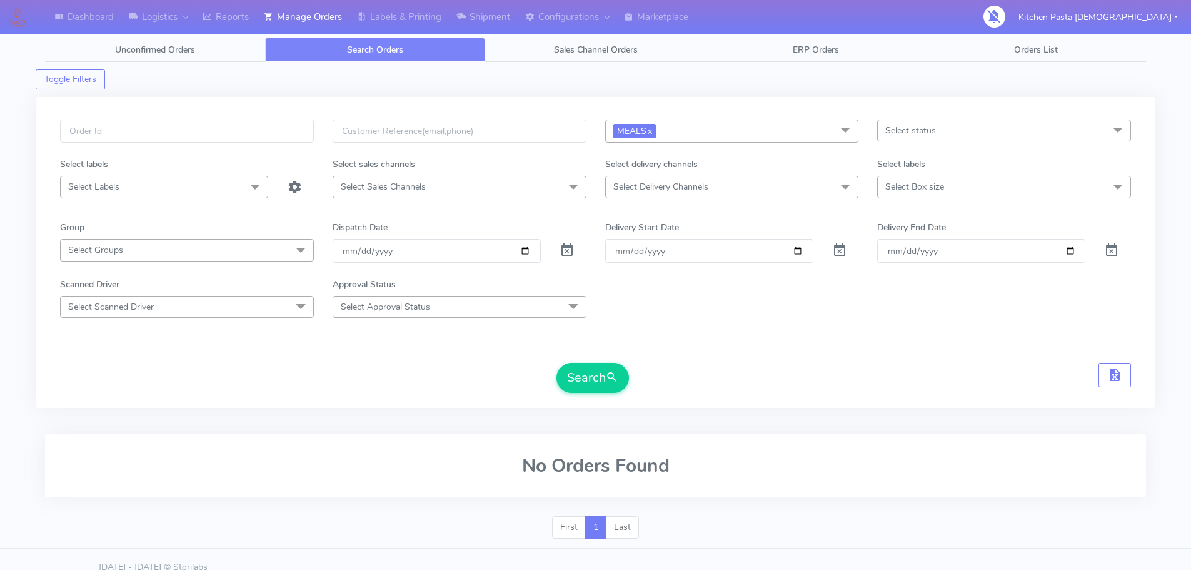
click at [924, 130] on span "Select status" at bounding box center [910, 130] width 51 height 12
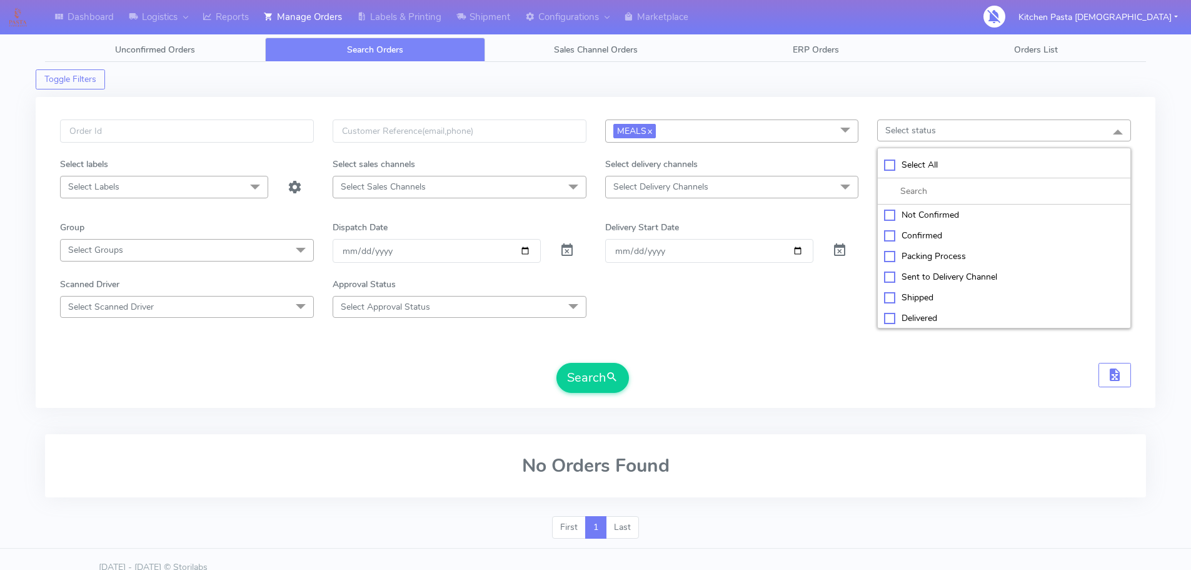
click at [652, 193] on span "Select Delivery Channels" at bounding box center [660, 187] width 95 height 12
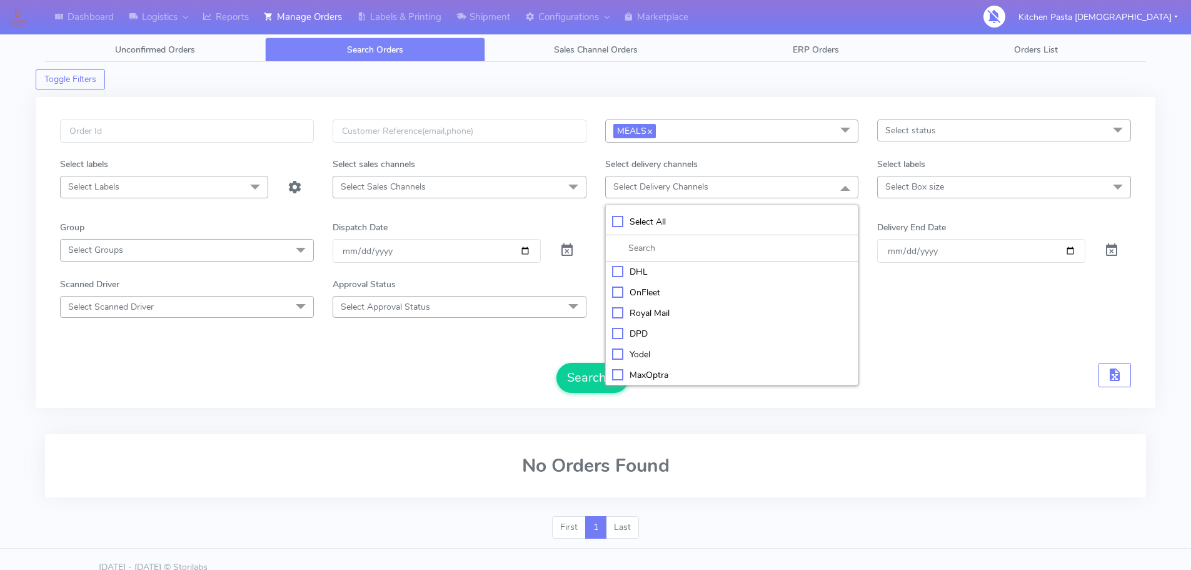
click at [630, 348] on div "Yodel" at bounding box center [732, 354] width 240 height 13
checkbox input "true"
click at [962, 183] on span "Select Box size" at bounding box center [1004, 187] width 254 height 22
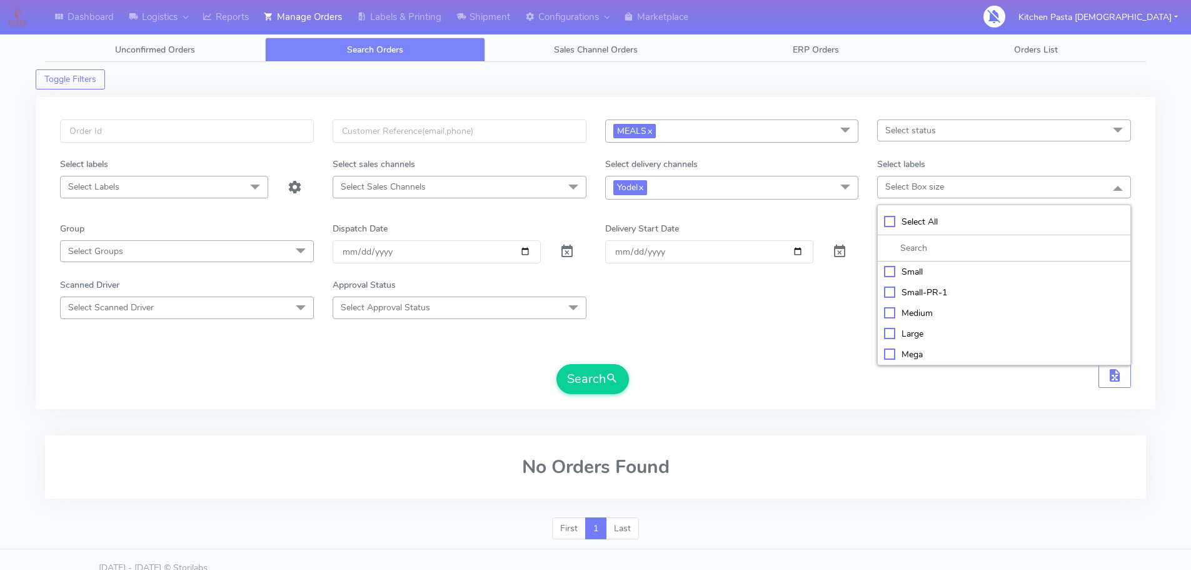
drag, startPoint x: 897, startPoint y: 354, endPoint x: 603, endPoint y: 351, distance: 293.9
click at [895, 354] on div "Mega" at bounding box center [1004, 354] width 240 height 13
checkbox input "true"
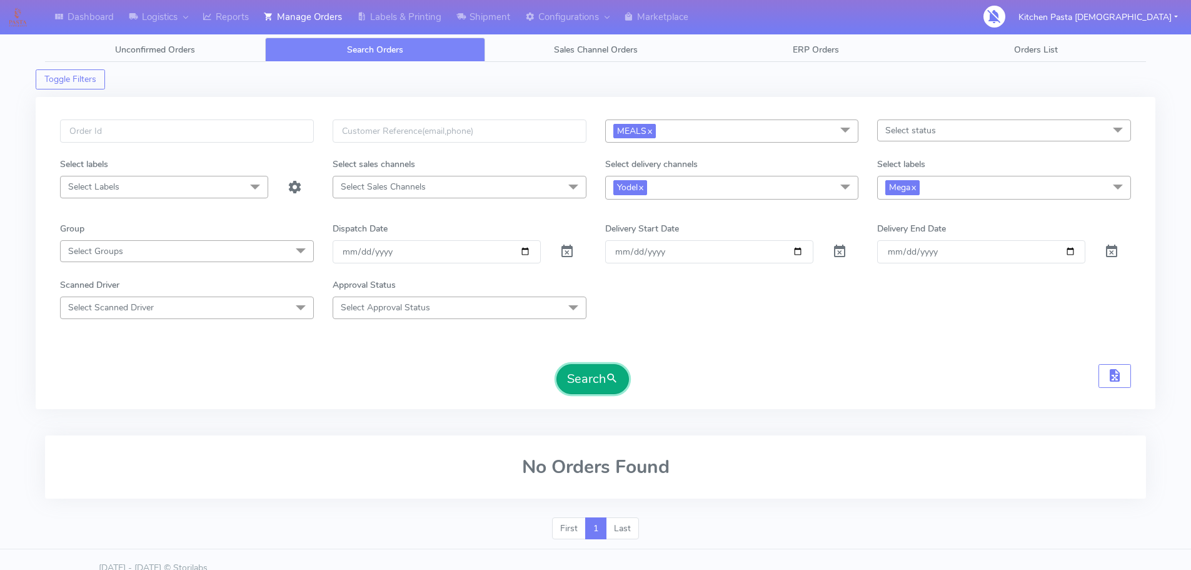
click at [571, 373] on button "Search" at bounding box center [593, 379] width 73 height 30
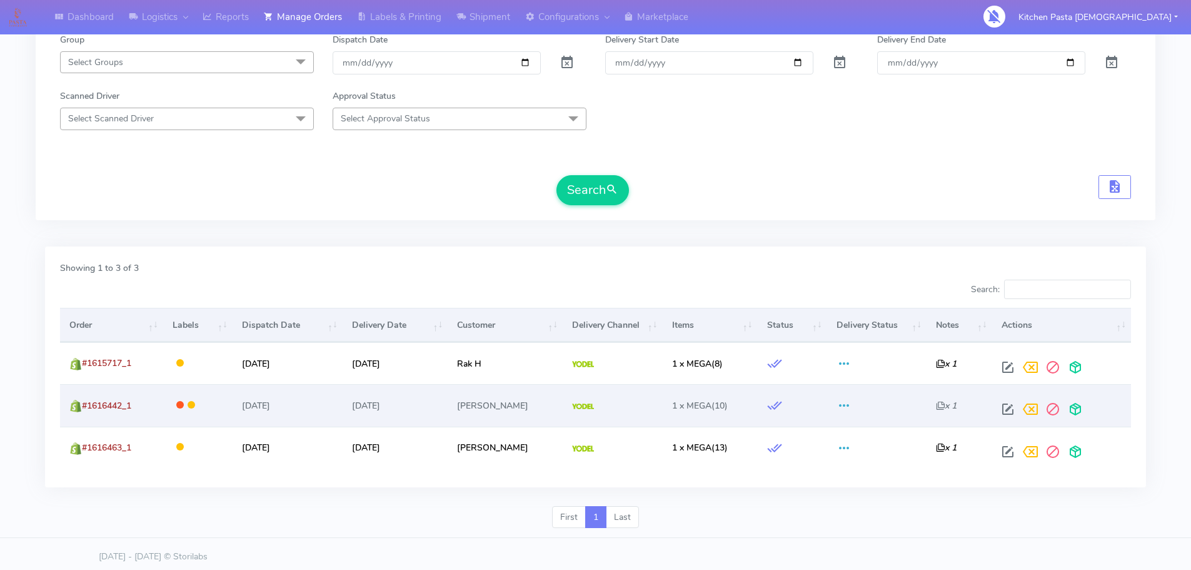
scroll to position [194, 0]
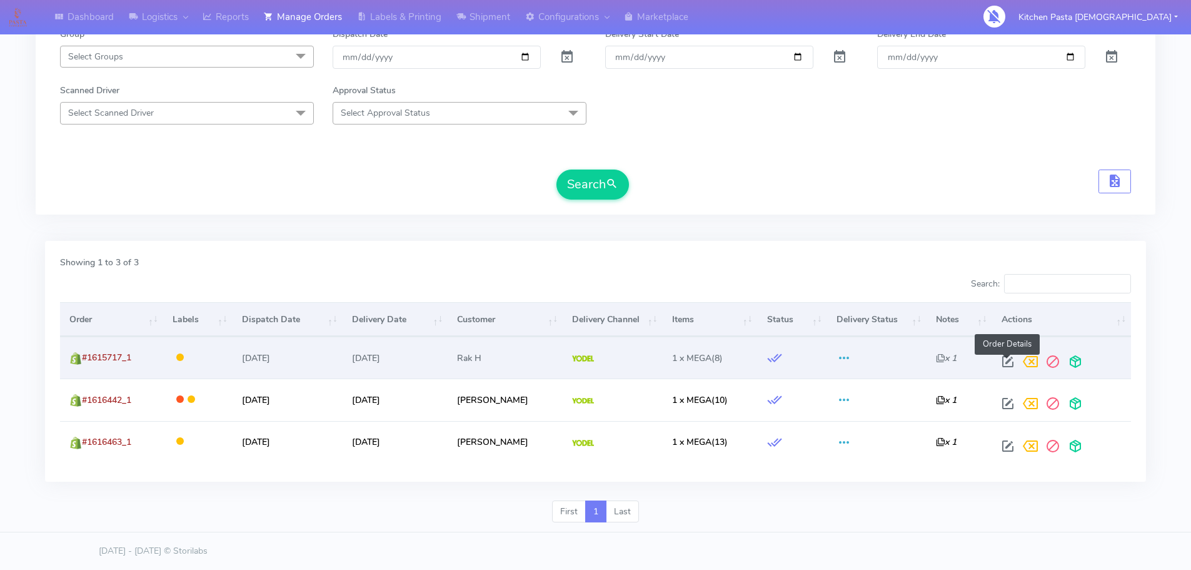
click at [1004, 363] on span at bounding box center [1008, 364] width 23 height 12
select select "5"
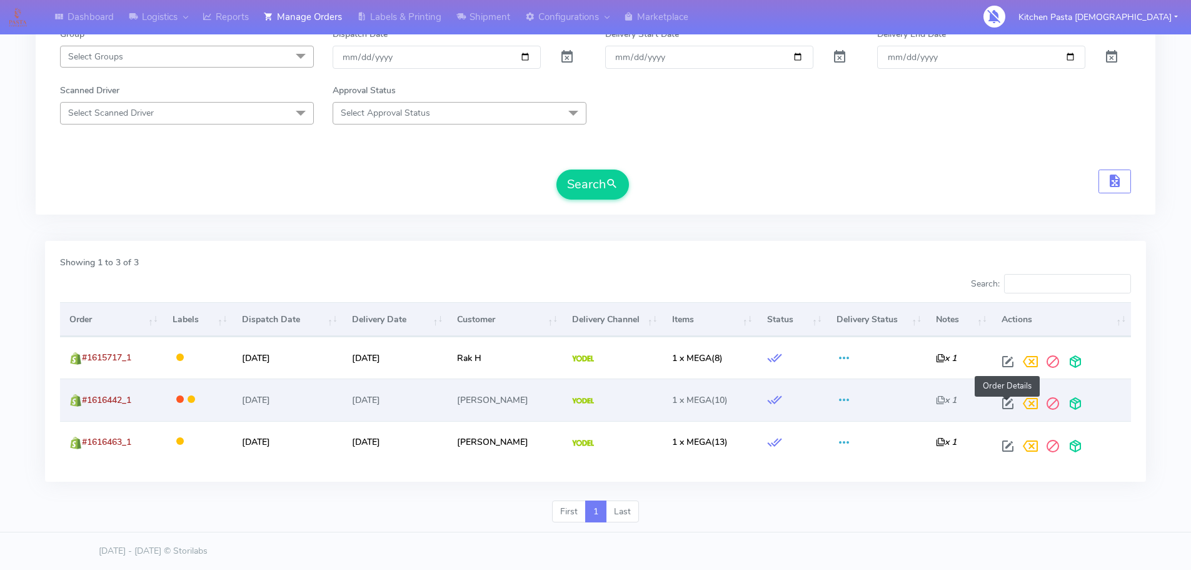
click at [1010, 404] on span at bounding box center [1008, 406] width 23 height 12
select select "5"
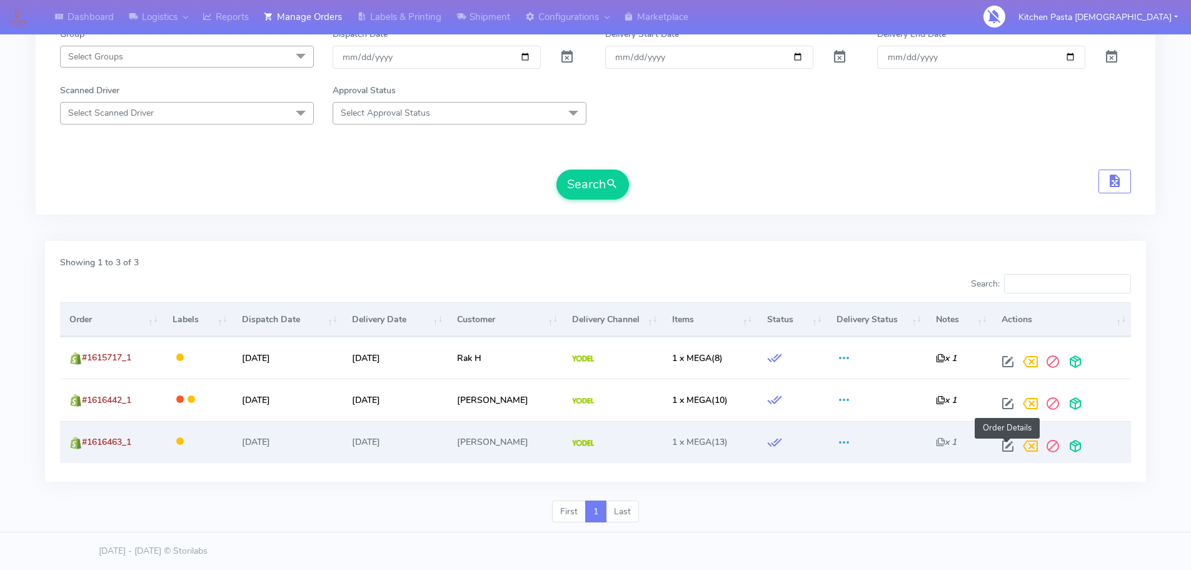
click at [1002, 443] on span at bounding box center [1008, 449] width 23 height 12
select select "5"
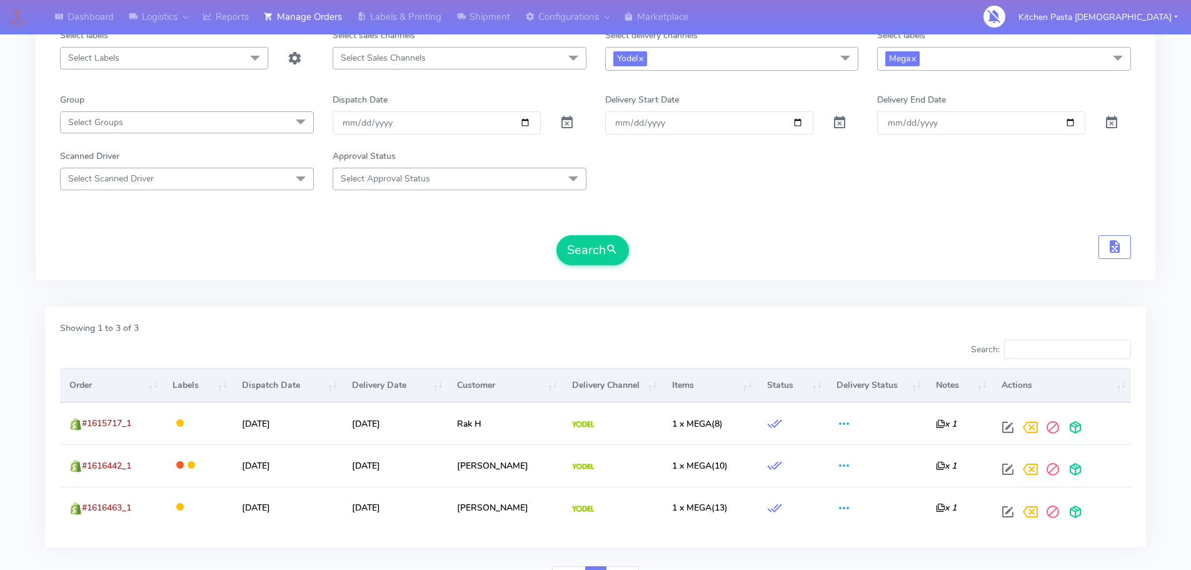
scroll to position [7, 0]
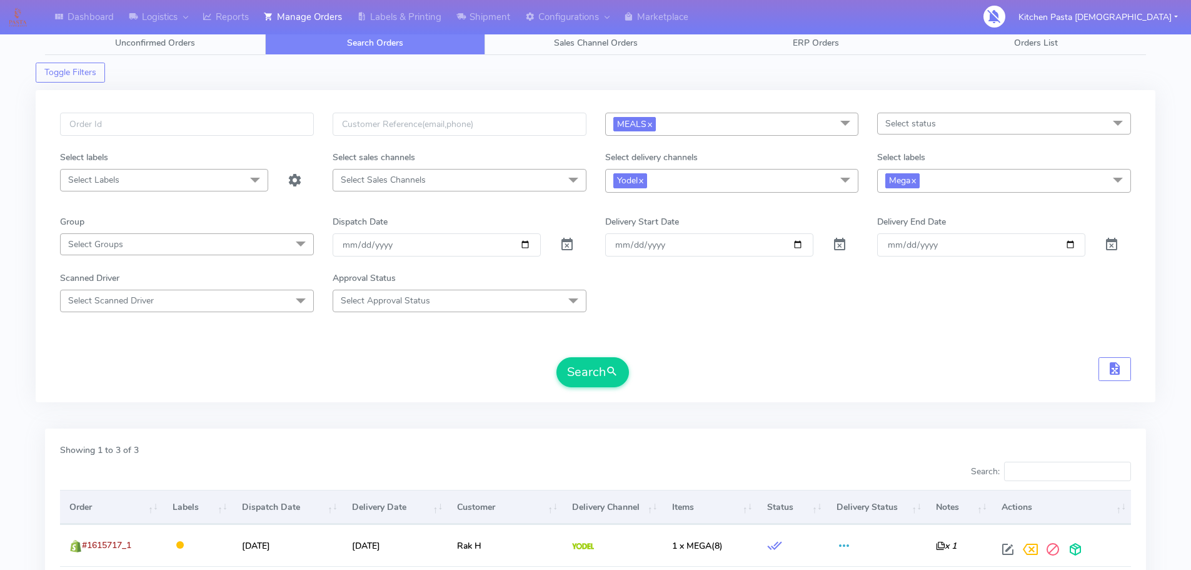
click at [882, 184] on span "Mega x" at bounding box center [1004, 180] width 254 height 23
click at [909, 328] on div "Large" at bounding box center [1004, 327] width 240 height 13
checkbox input "true"
click at [910, 348] on div "Mega" at bounding box center [1004, 348] width 240 height 13
checkbox input "false"
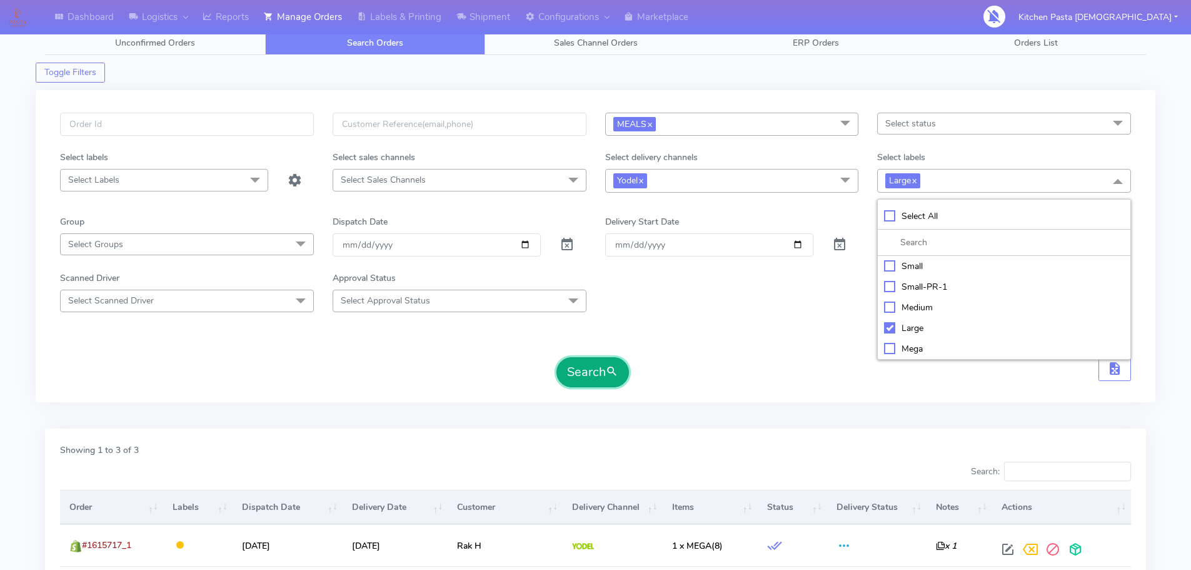
click at [600, 378] on button "Search" at bounding box center [593, 372] width 73 height 30
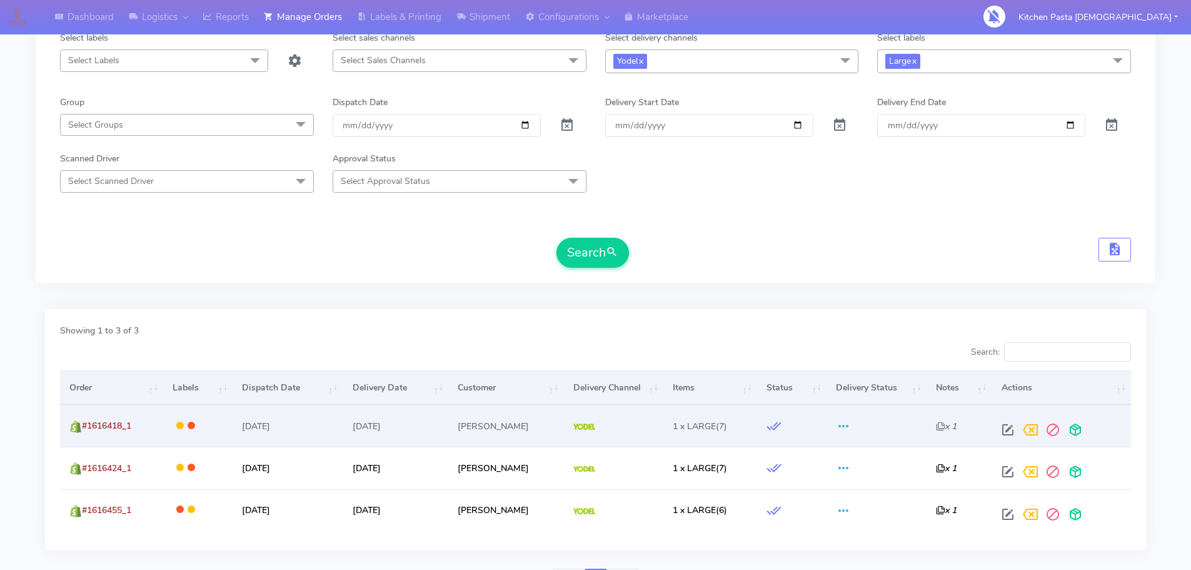
scroll to position [194, 0]
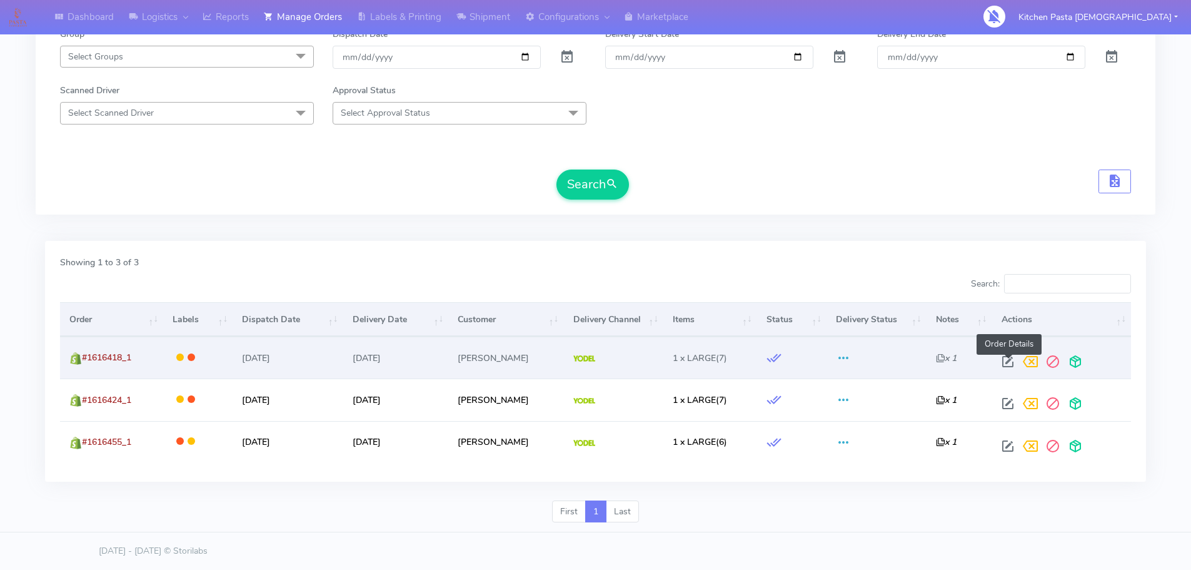
click at [1011, 360] on span at bounding box center [1008, 364] width 23 height 12
select select "5"
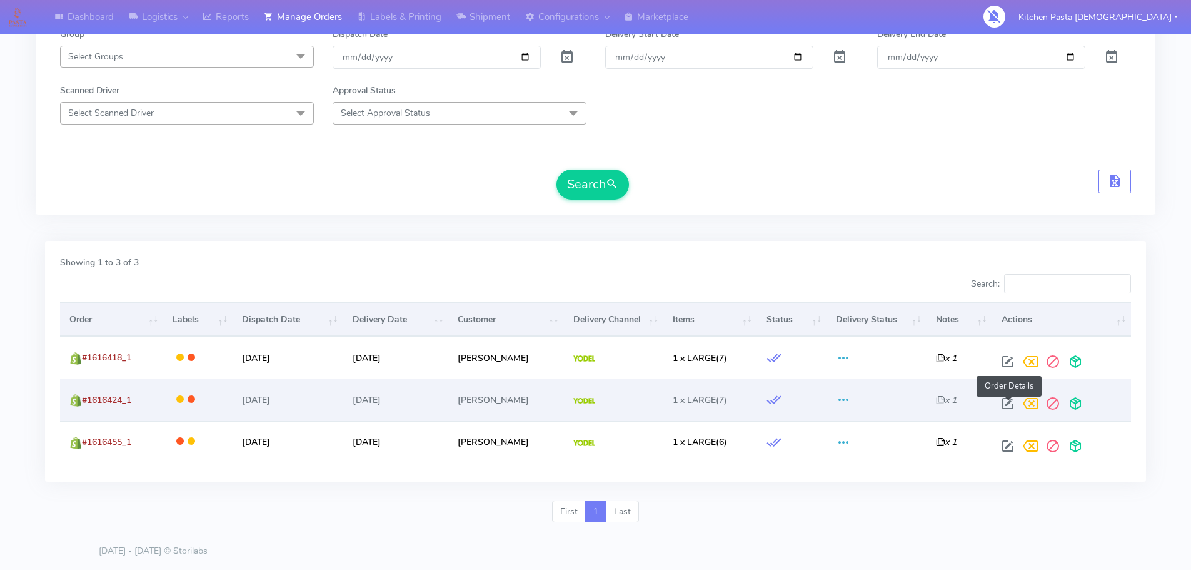
click at [1007, 403] on span at bounding box center [1008, 406] width 23 height 12
select select "5"
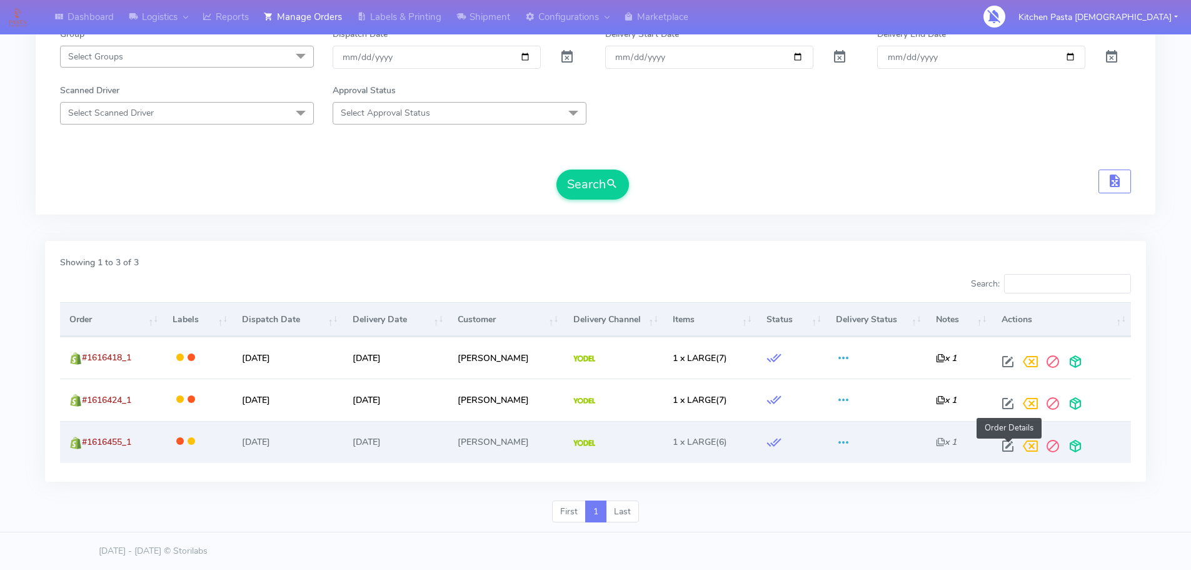
click at [1010, 448] on span at bounding box center [1008, 449] width 23 height 12
select select "5"
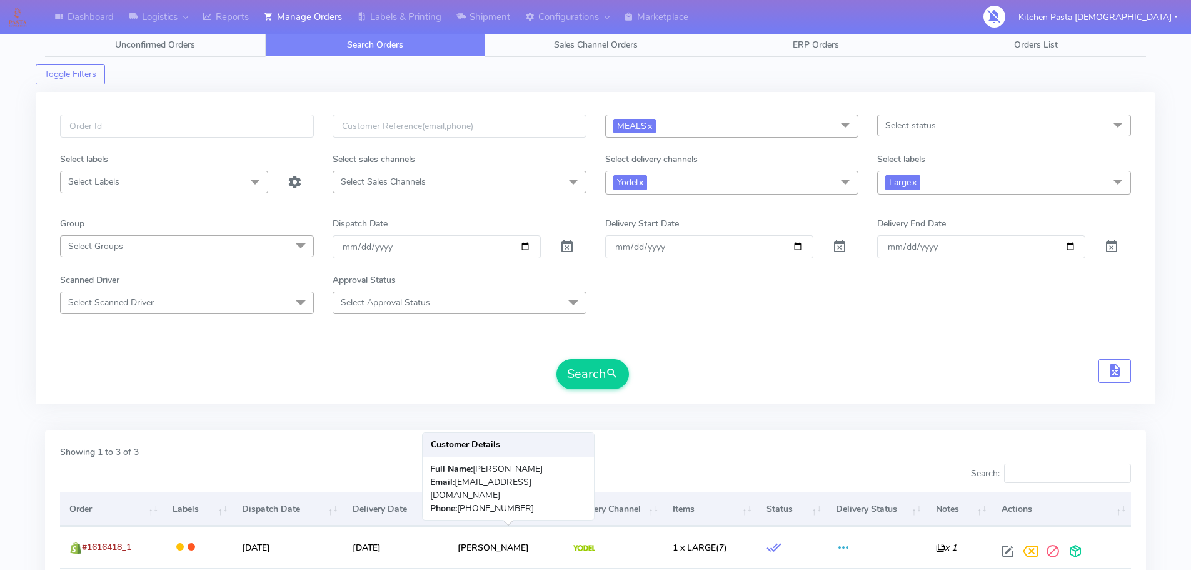
scroll to position [0, 0]
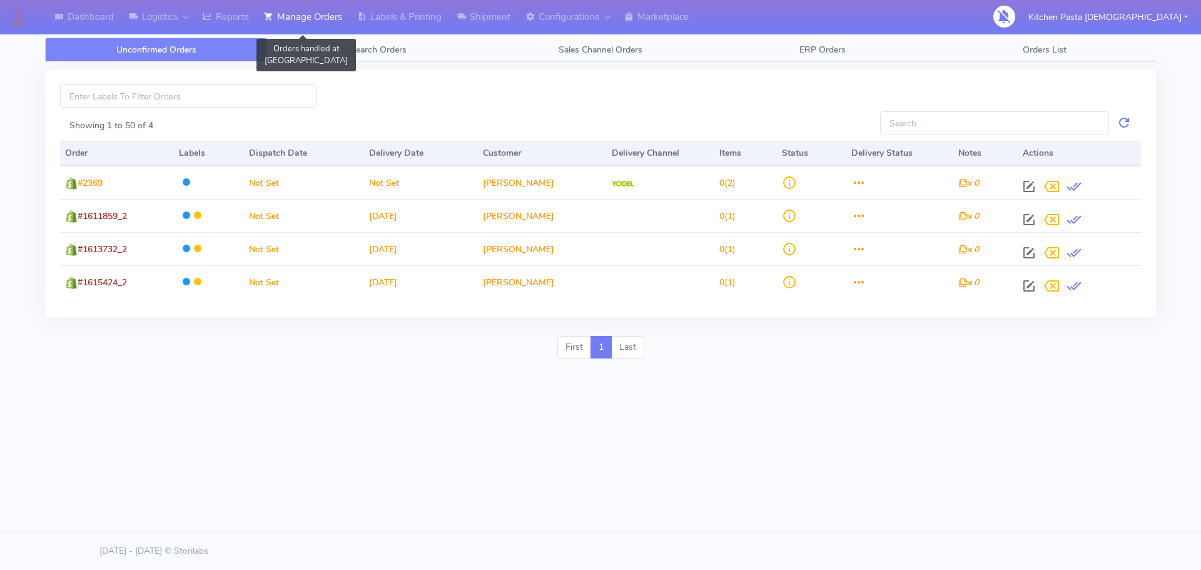
click at [348, 28] on link "Manage Orders" at bounding box center [302, 17] width 93 height 34
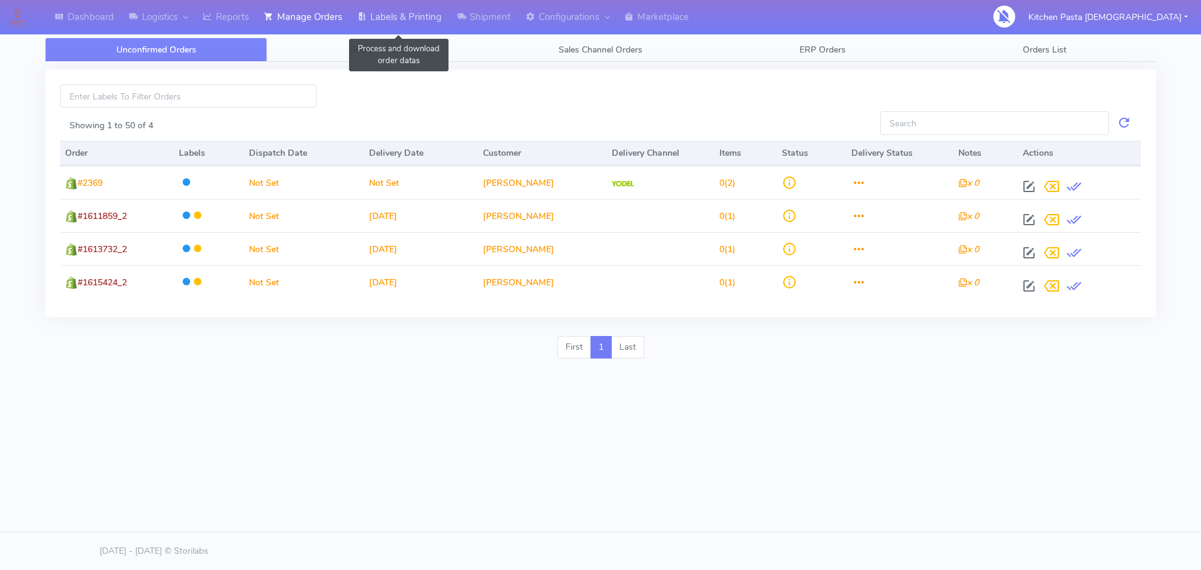
click at [372, 18] on link "Labels & Printing" at bounding box center [399, 17] width 99 height 34
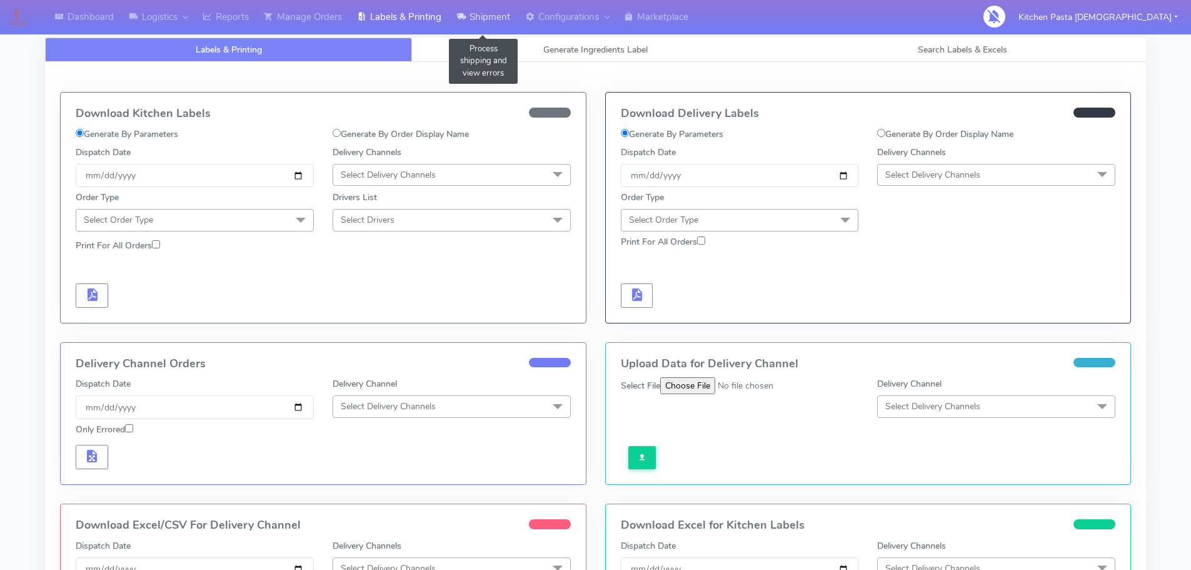
click at [491, 18] on link "Shipment" at bounding box center [483, 17] width 69 height 34
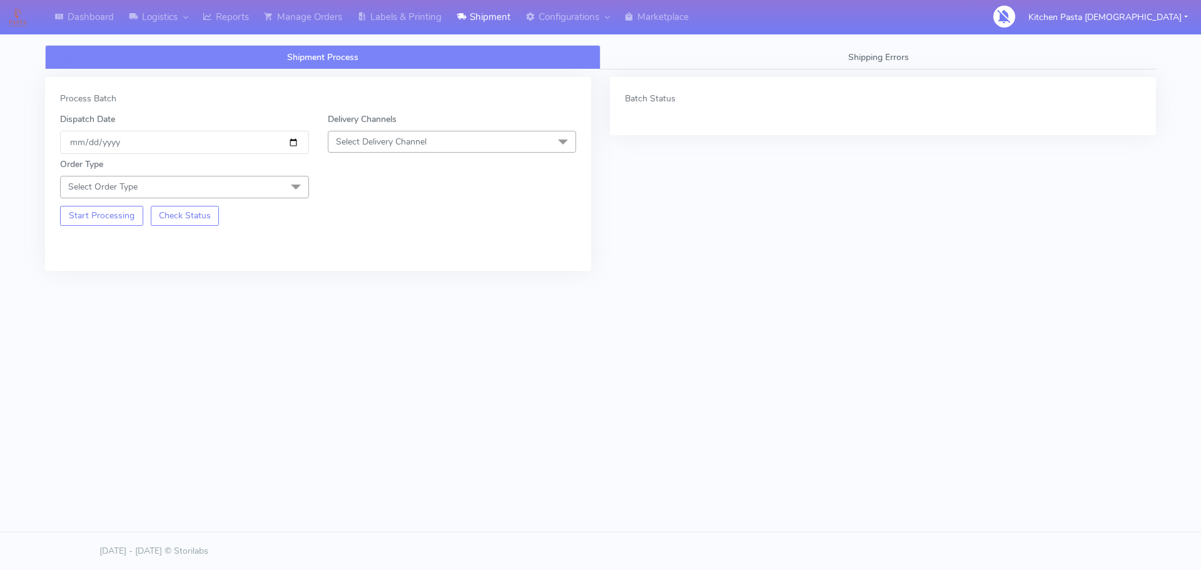
click at [408, 151] on span "Select Delivery Channel" at bounding box center [452, 142] width 249 height 22
click at [356, 275] on li "Yodel" at bounding box center [452, 282] width 248 height 21
click at [293, 179] on span at bounding box center [295, 188] width 25 height 24
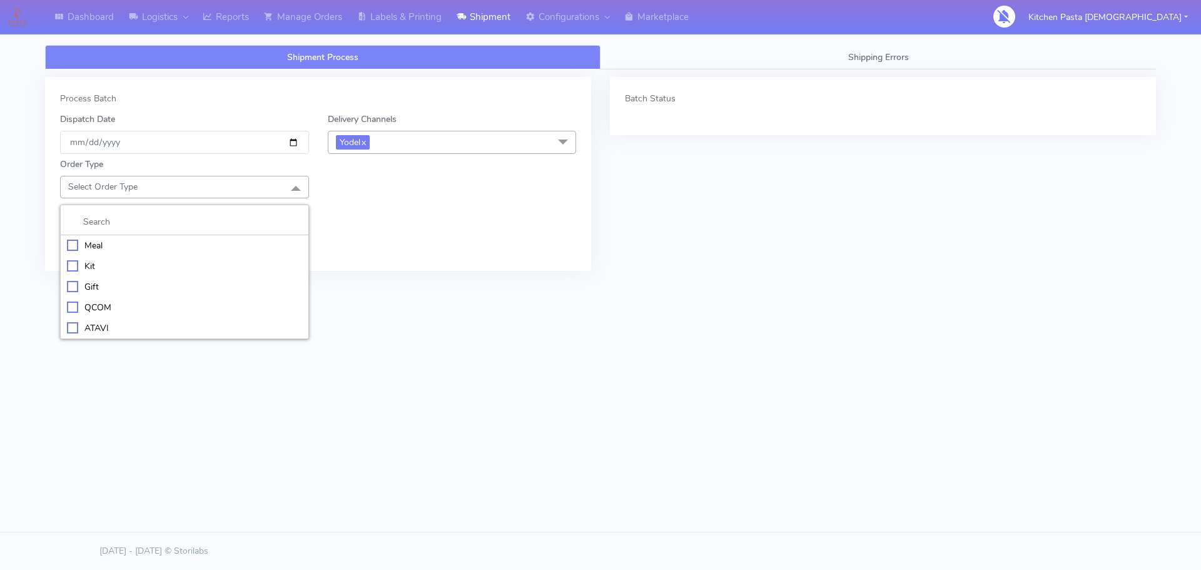
click at [233, 241] on div "Meal" at bounding box center [184, 245] width 235 height 13
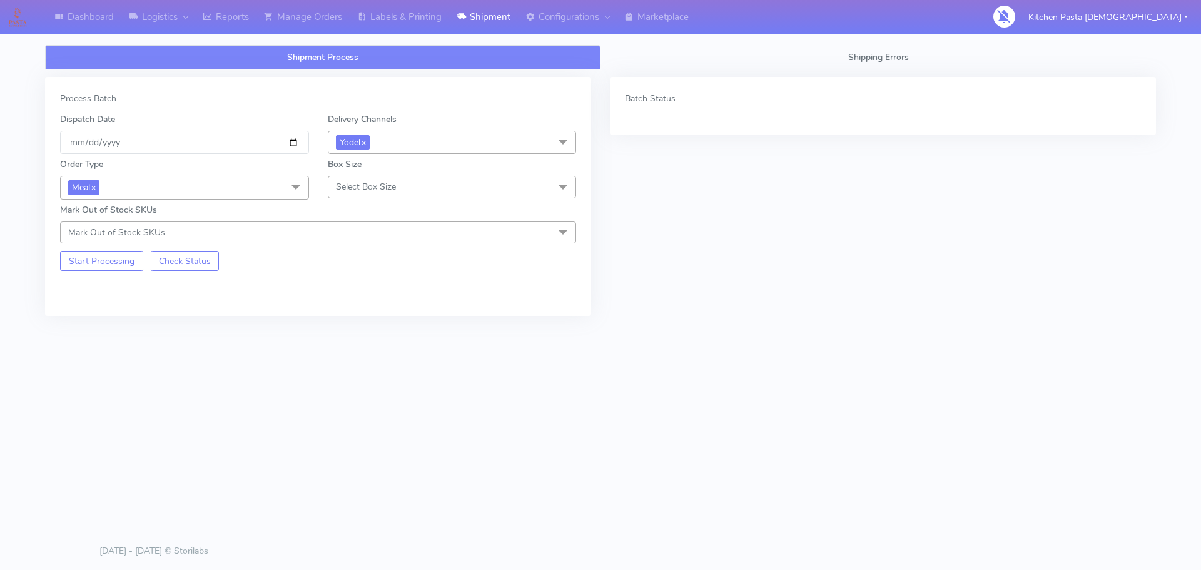
click at [358, 192] on span "Select Box Size" at bounding box center [366, 187] width 60 height 12
click at [351, 338] on li "Mega" at bounding box center [452, 328] width 248 height 21
click at [94, 266] on button "Start Processing" at bounding box center [101, 261] width 83 height 20
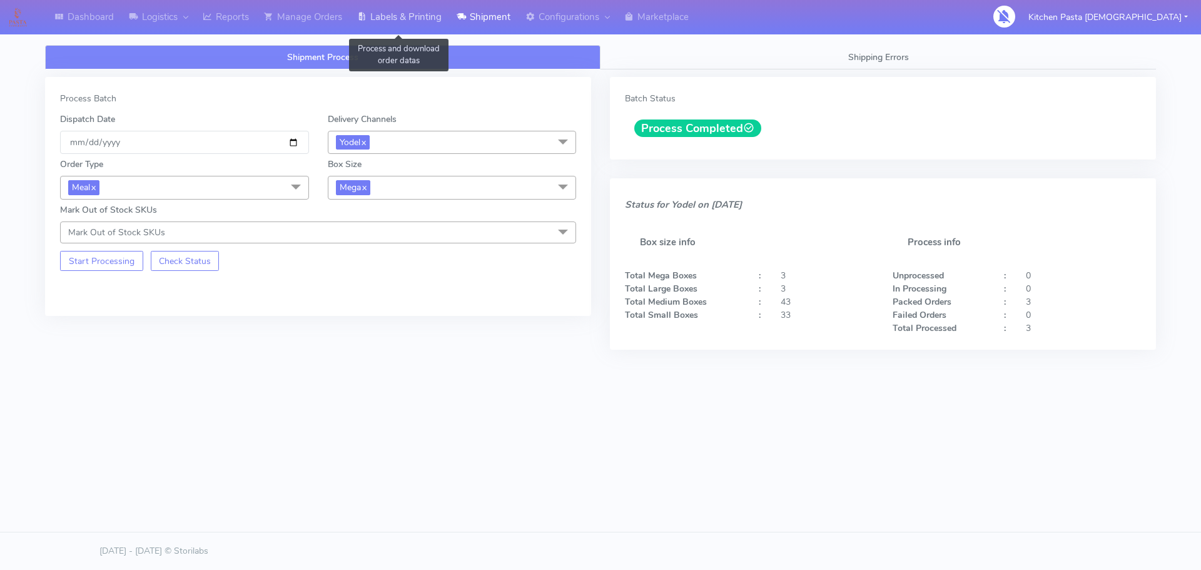
click at [391, 21] on link "Labels & Printing" at bounding box center [399, 17] width 99 height 34
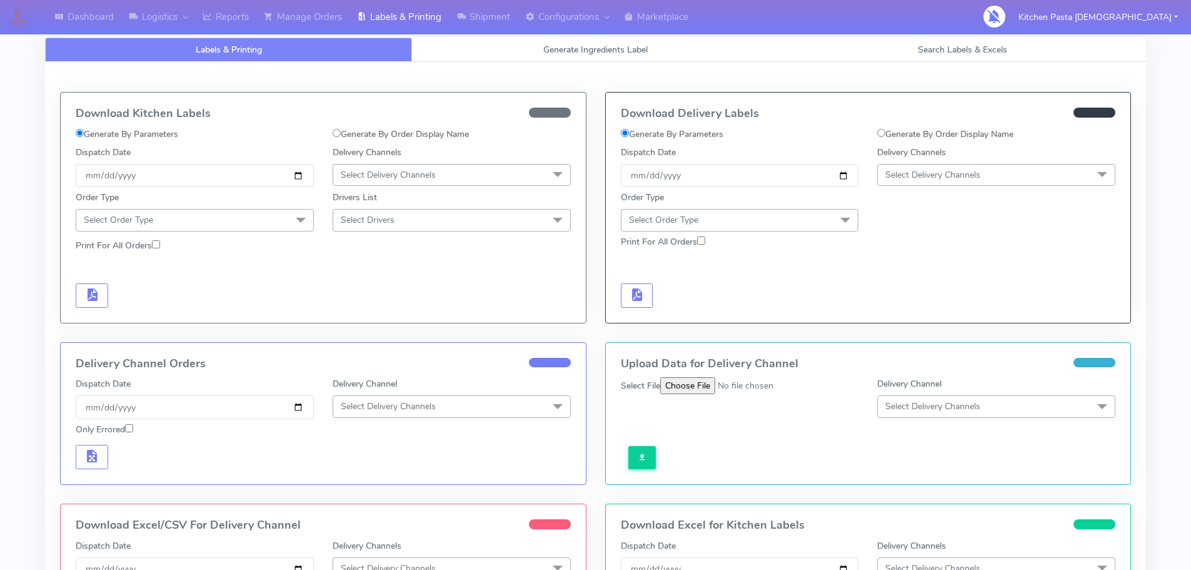
drag, startPoint x: 905, startPoint y: 165, endPoint x: 915, endPoint y: 197, distance: 33.4
click at [905, 165] on span "Select Delivery Channels" at bounding box center [996, 175] width 238 height 22
click at [904, 318] on div "Yodel" at bounding box center [996, 315] width 224 height 13
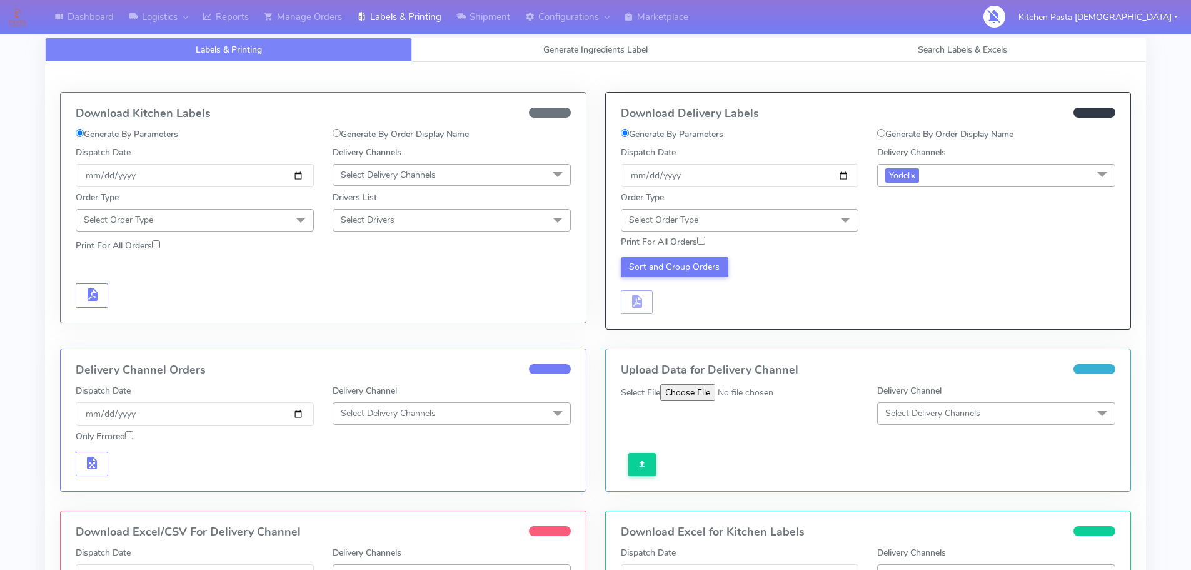
click at [785, 224] on span "Select Order Type" at bounding box center [740, 220] width 238 height 22
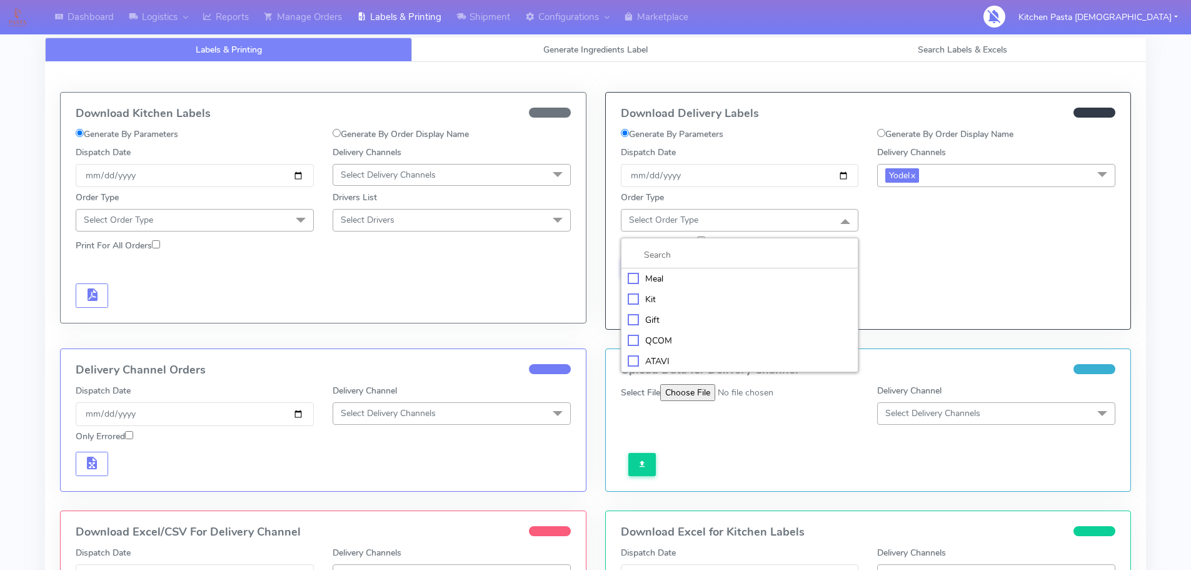
click at [745, 280] on div "Meal" at bounding box center [740, 278] width 224 height 13
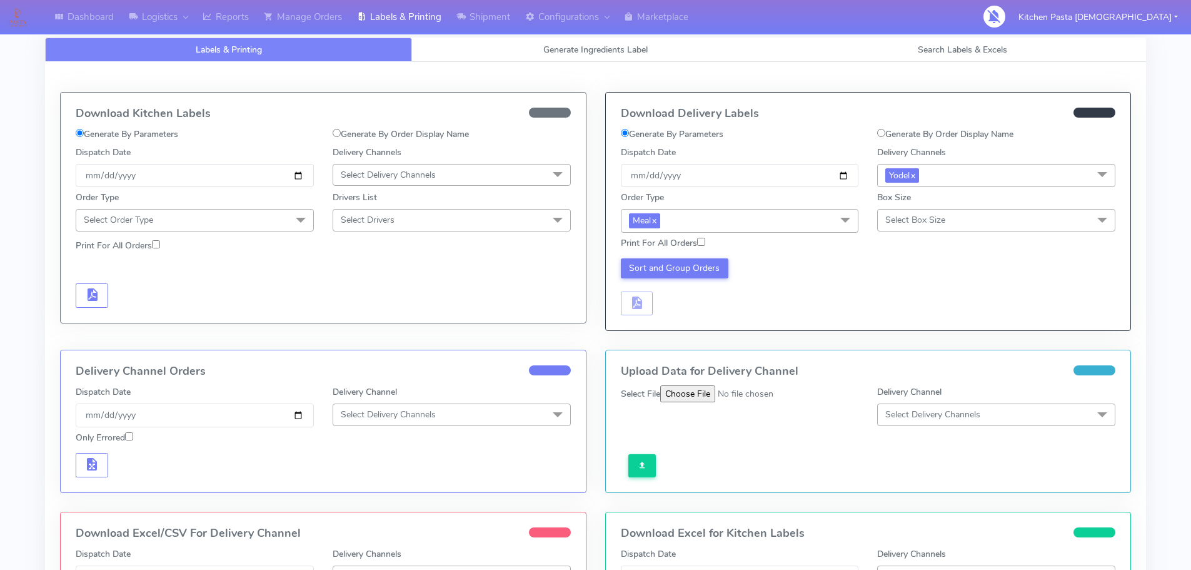
click at [894, 211] on span "Select Box Size" at bounding box center [996, 220] width 238 height 22
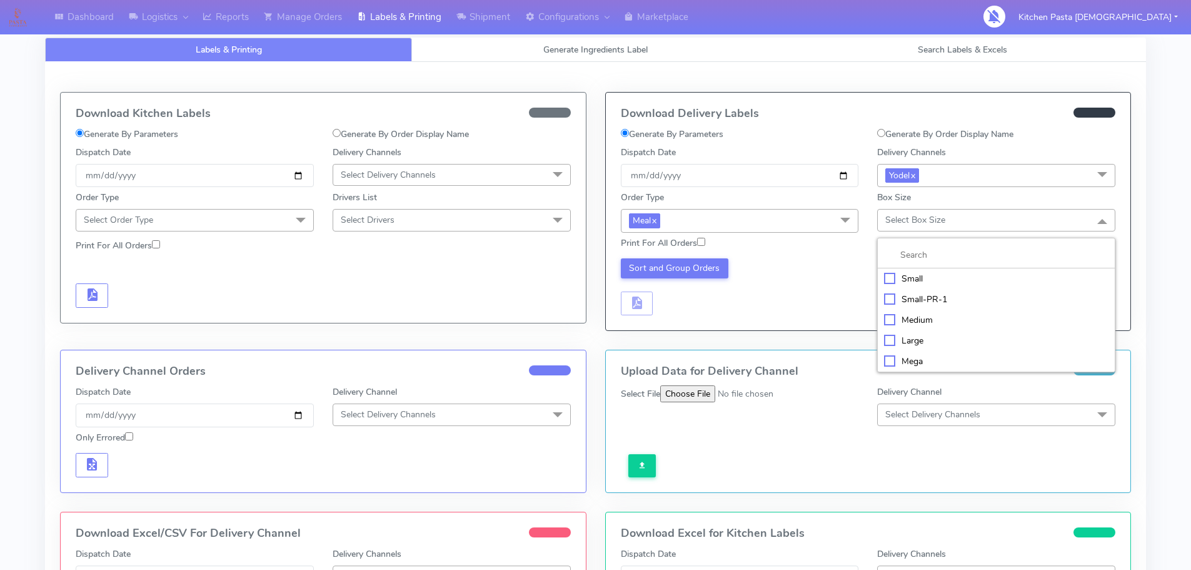
click at [907, 367] on div "Mega" at bounding box center [996, 361] width 224 height 13
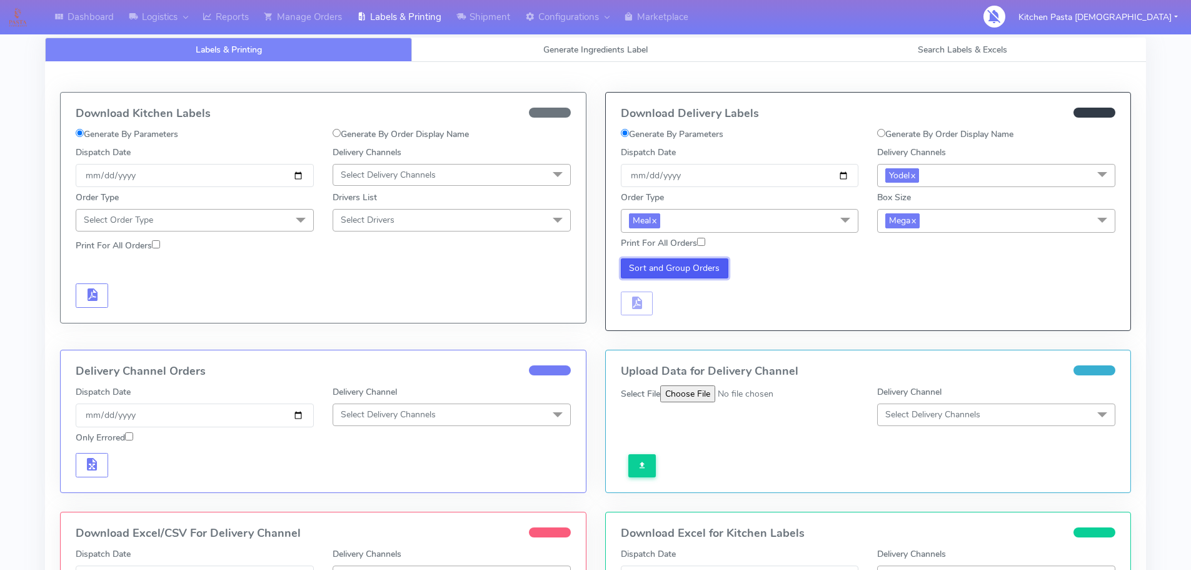
click at [702, 274] on button "Sort and Group Orders" at bounding box center [675, 268] width 108 height 20
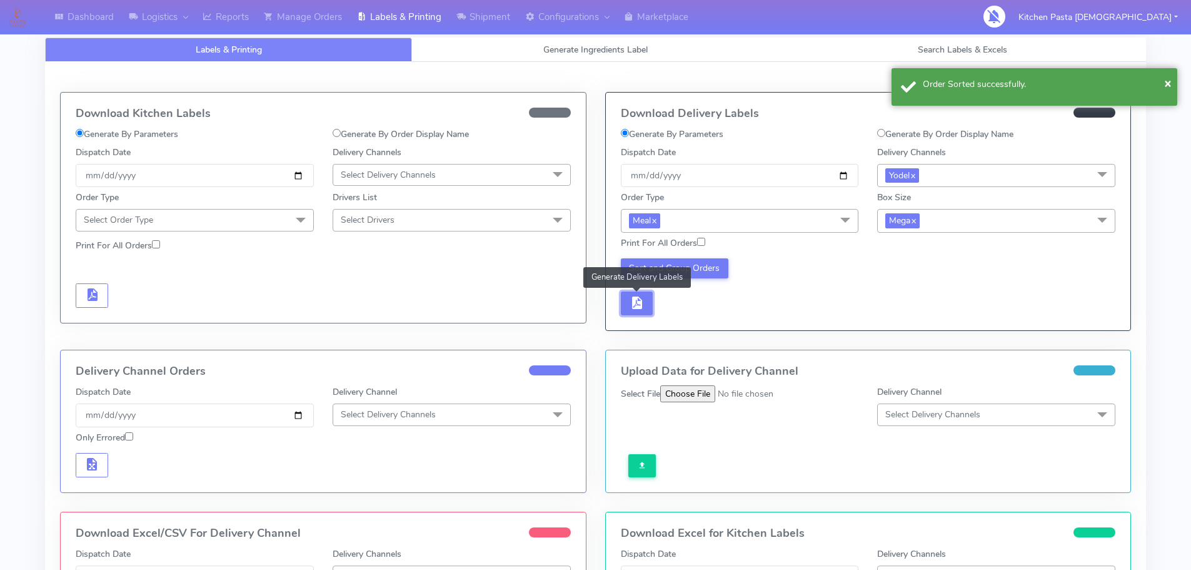
click at [635, 308] on span "button" at bounding box center [636, 306] width 15 height 12
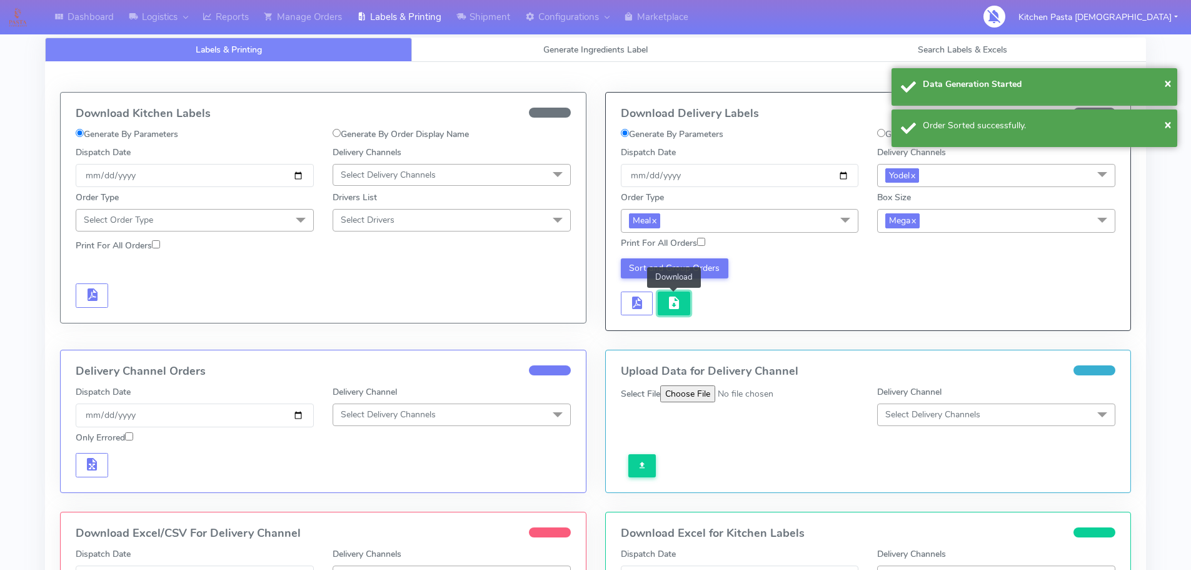
click at [680, 300] on span "button" at bounding box center [674, 306] width 15 height 12
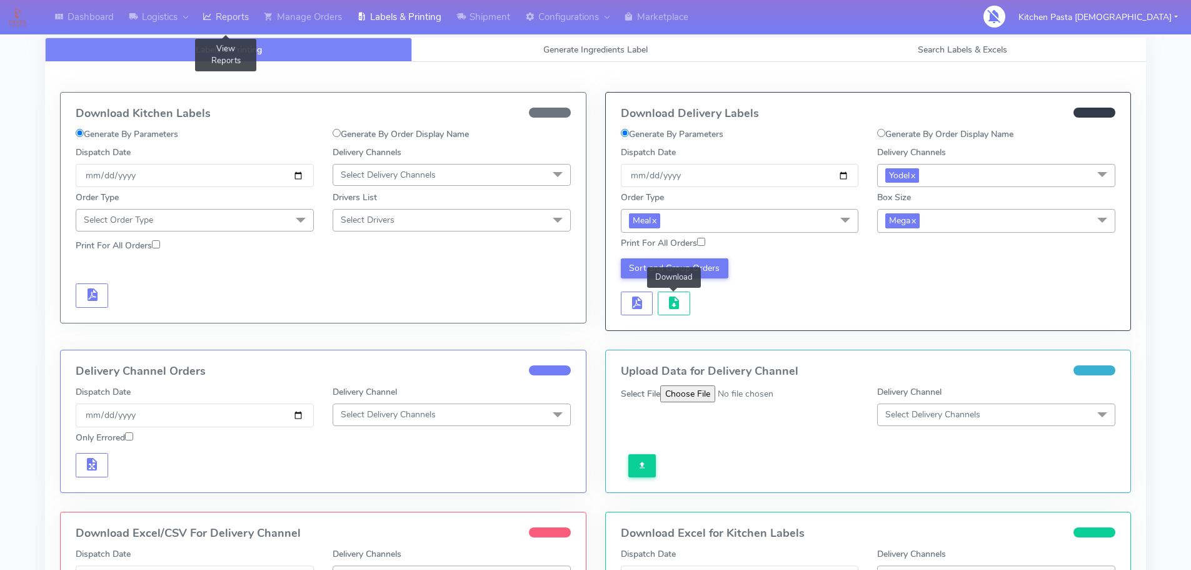
click at [218, 30] on link "Reports" at bounding box center [225, 17] width 61 height 34
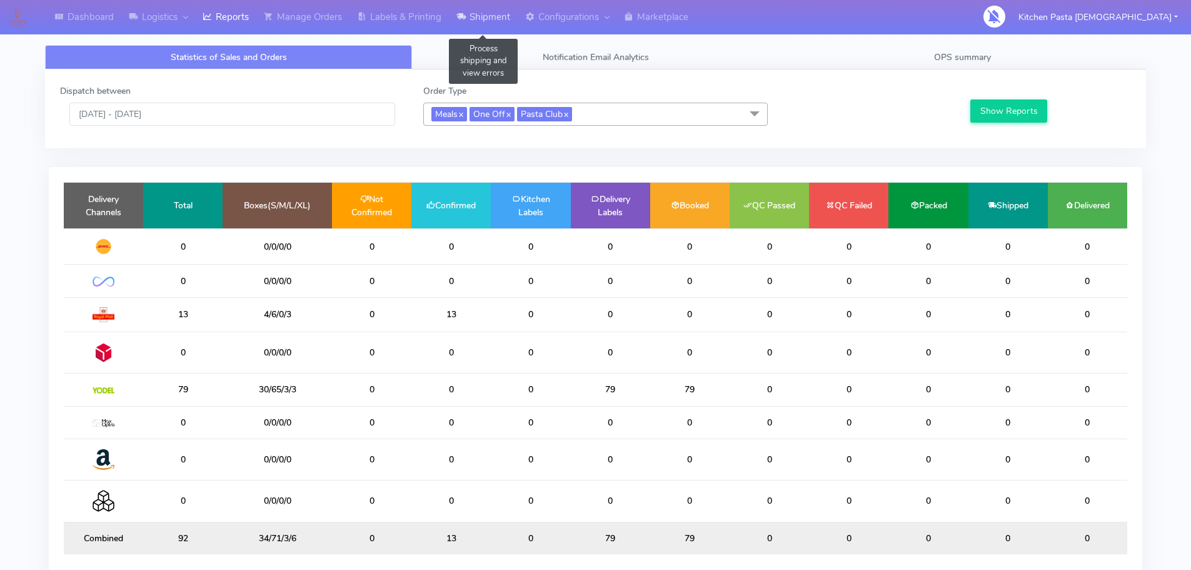
click at [487, 25] on link "Shipment" at bounding box center [483, 17] width 69 height 34
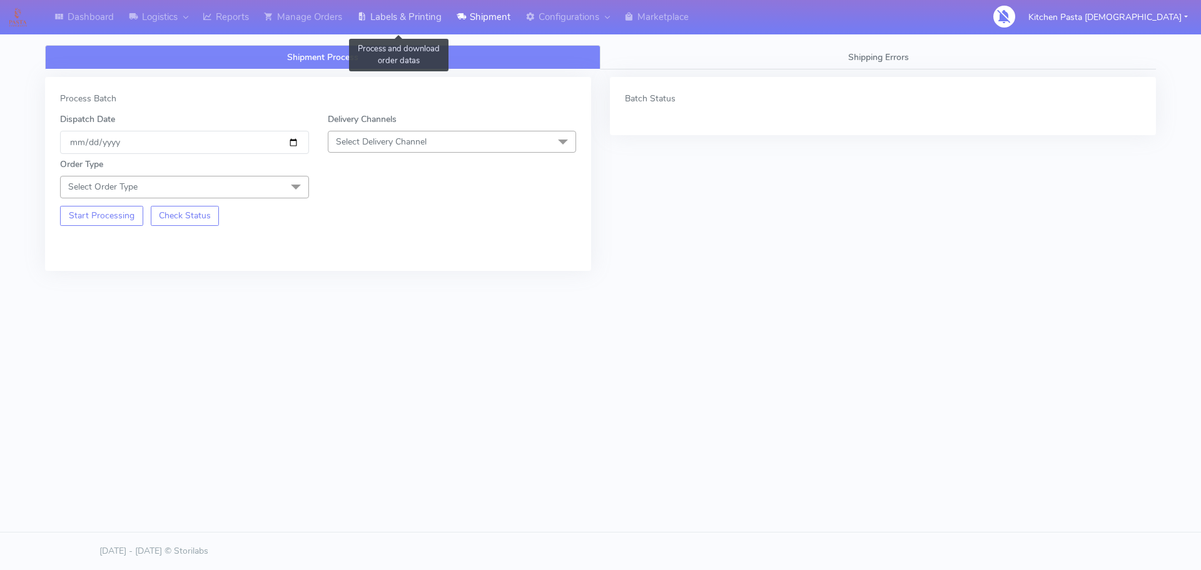
click at [393, 21] on link "Labels & Printing" at bounding box center [399, 17] width 99 height 34
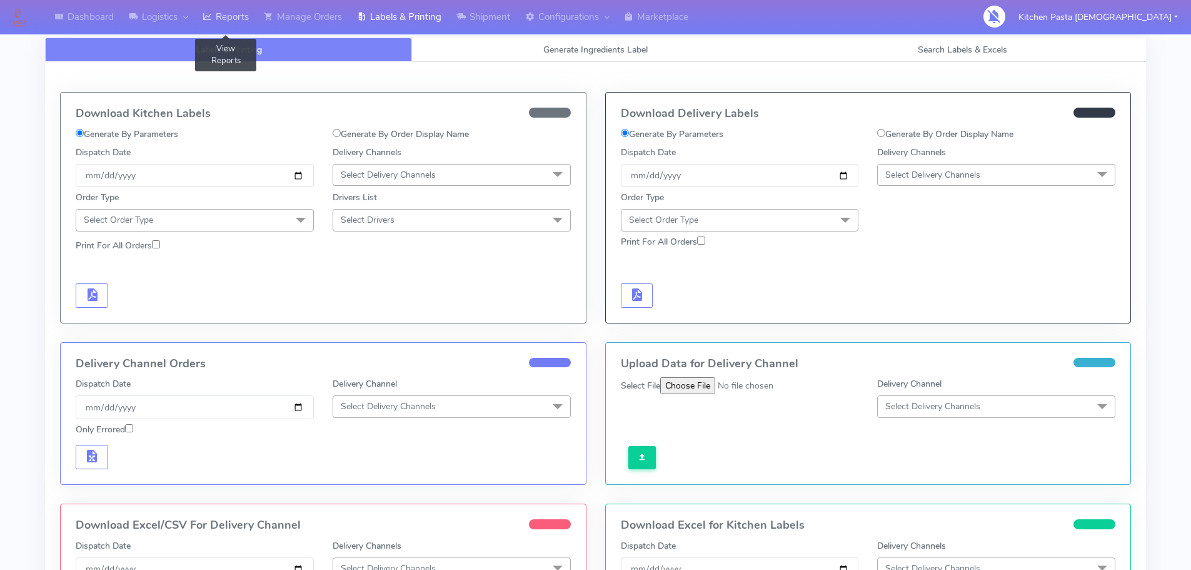
click at [237, 30] on link "Reports" at bounding box center [225, 17] width 61 height 34
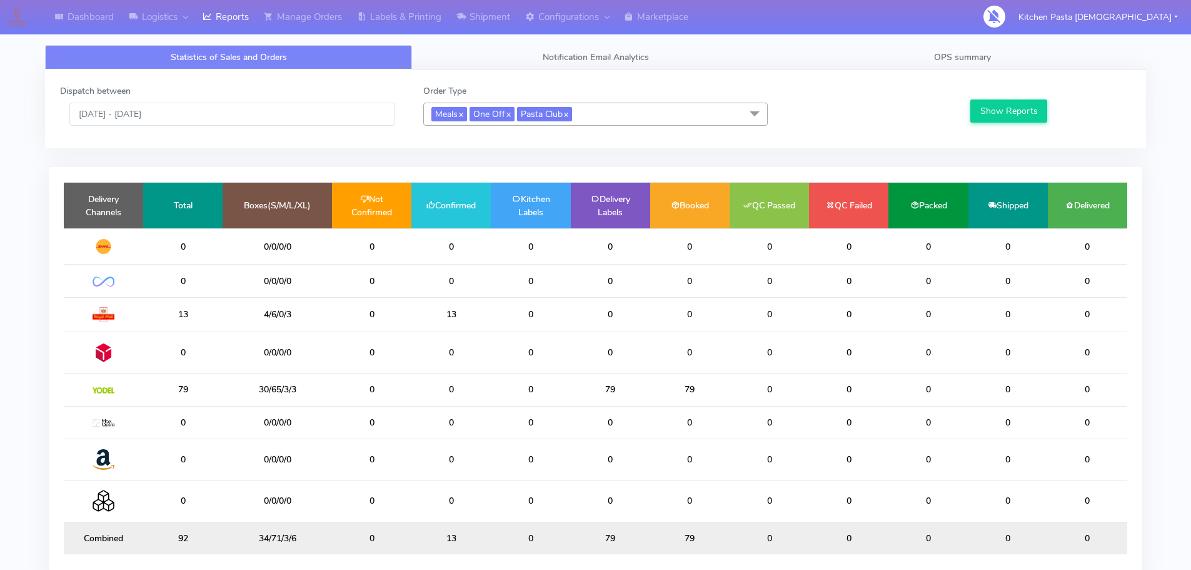
click at [428, 36] on div "Statistics of Sales and Orders Notification Email Analytics OPS summary Dispatc…" at bounding box center [595, 313] width 1101 height 580
click at [431, 25] on link "Labels & Printing" at bounding box center [399, 17] width 99 height 34
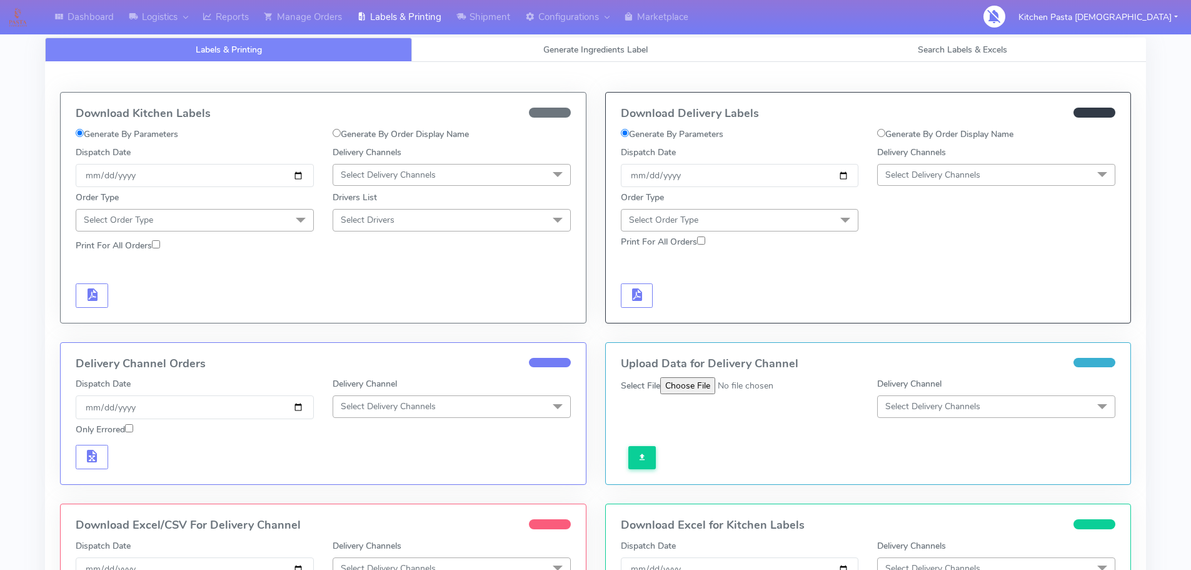
click at [232, 36] on div "Labels & Printing Generate Ingredients Label Search Labels & Excels Download Ki…" at bounding box center [595, 404] width 1101 height 762
click at [236, 21] on link "Reports" at bounding box center [225, 17] width 61 height 34
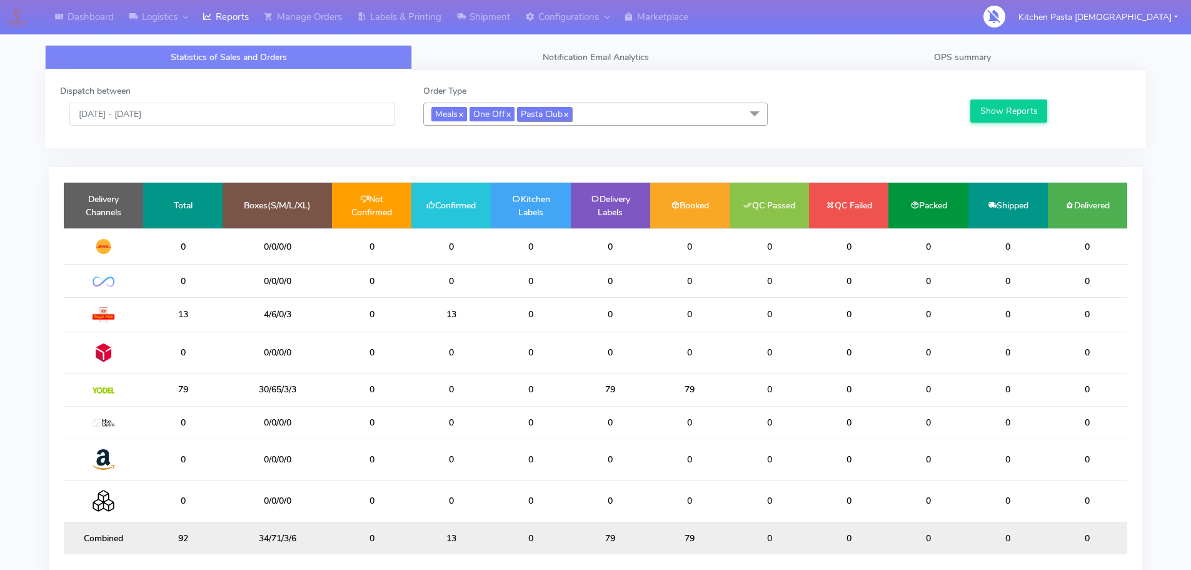
click at [527, 111] on span "Pasta Club x" at bounding box center [544, 114] width 55 height 14
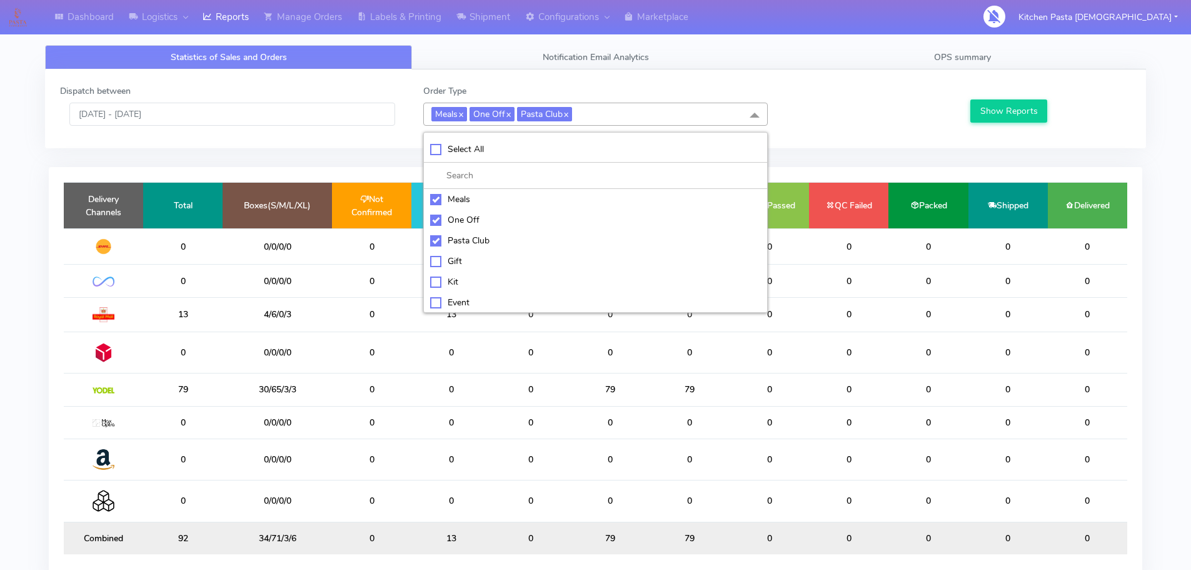
click at [470, 155] on div "Select All" at bounding box center [595, 149] width 331 height 13
checkbox input "true"
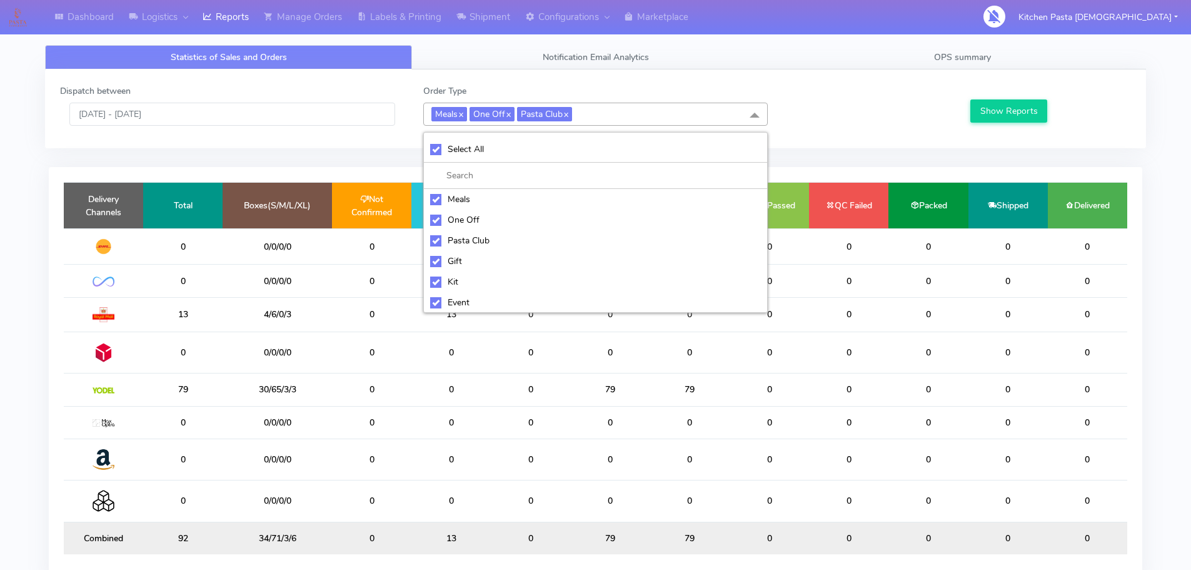
checkbox input "true"
click at [470, 155] on div "UnSelect All" at bounding box center [595, 149] width 331 height 13
checkbox input "false"
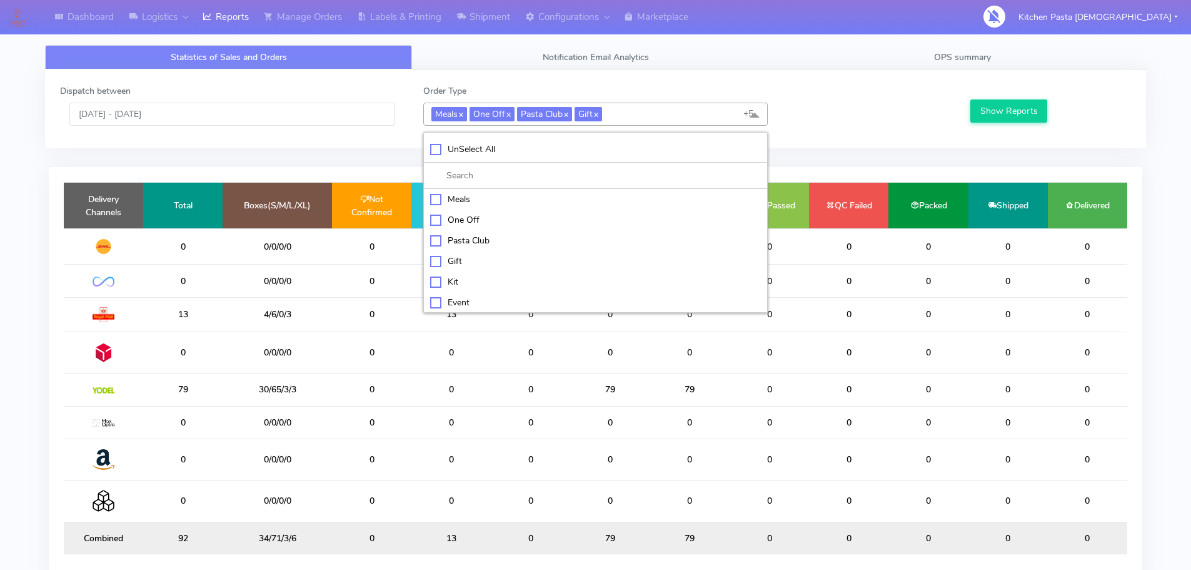
checkbox input "false"
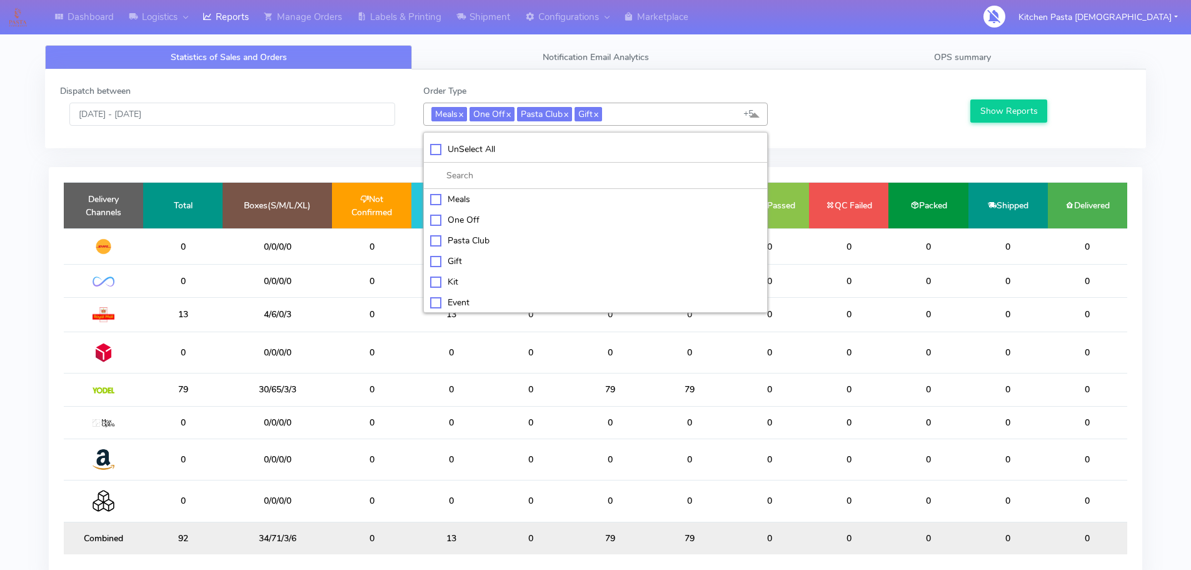
checkbox input "false"
click at [464, 278] on div "Kit" at bounding box center [595, 280] width 331 height 13
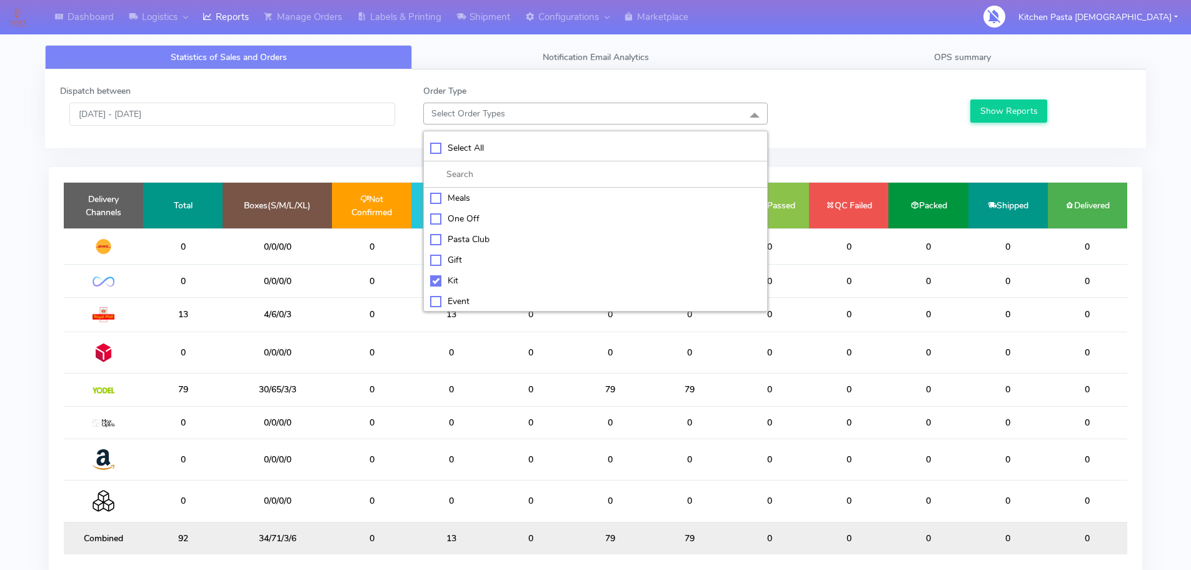
checkbox input "true"
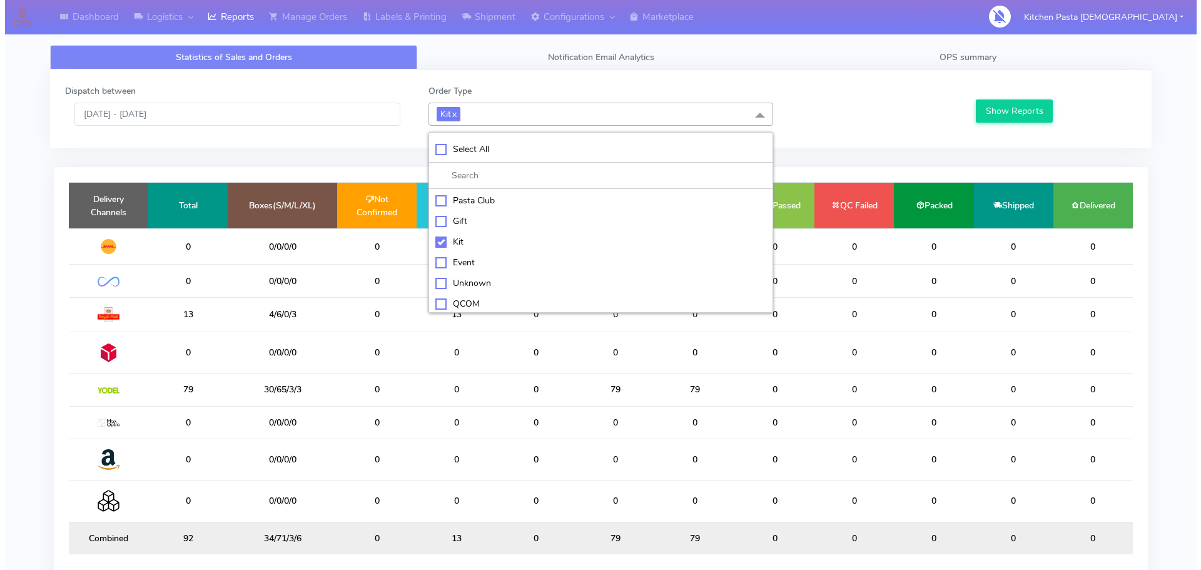
scroll to position [63, 0]
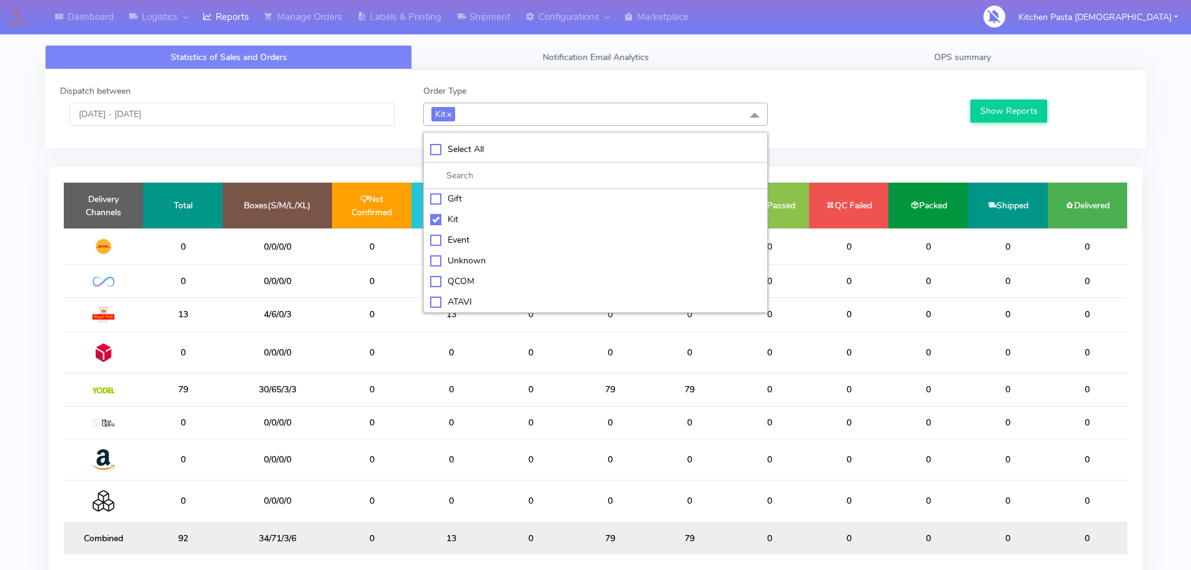
drag, startPoint x: 462, startPoint y: 306, endPoint x: 471, endPoint y: 306, distance: 9.4
click at [463, 306] on div "ATAVI" at bounding box center [595, 301] width 331 height 13
checkbox input "true"
click at [1035, 96] on div "Show Reports" at bounding box center [1049, 104] width 181 height 41
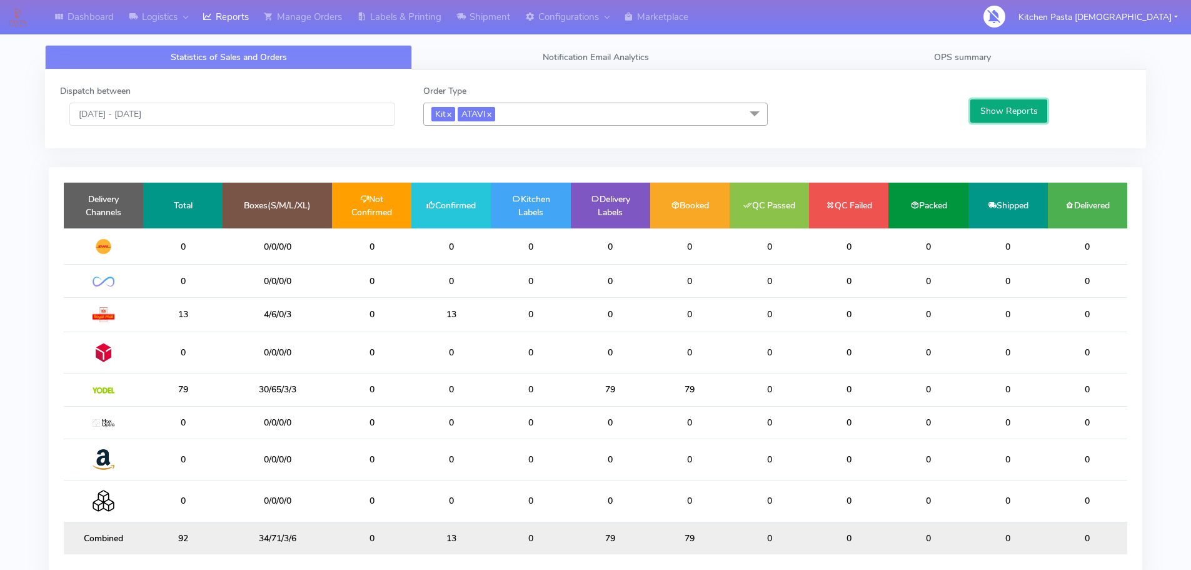
click at [1020, 113] on button "Show Reports" at bounding box center [1008, 110] width 77 height 23
click at [488, 23] on link "Shipment" at bounding box center [483, 17] width 69 height 34
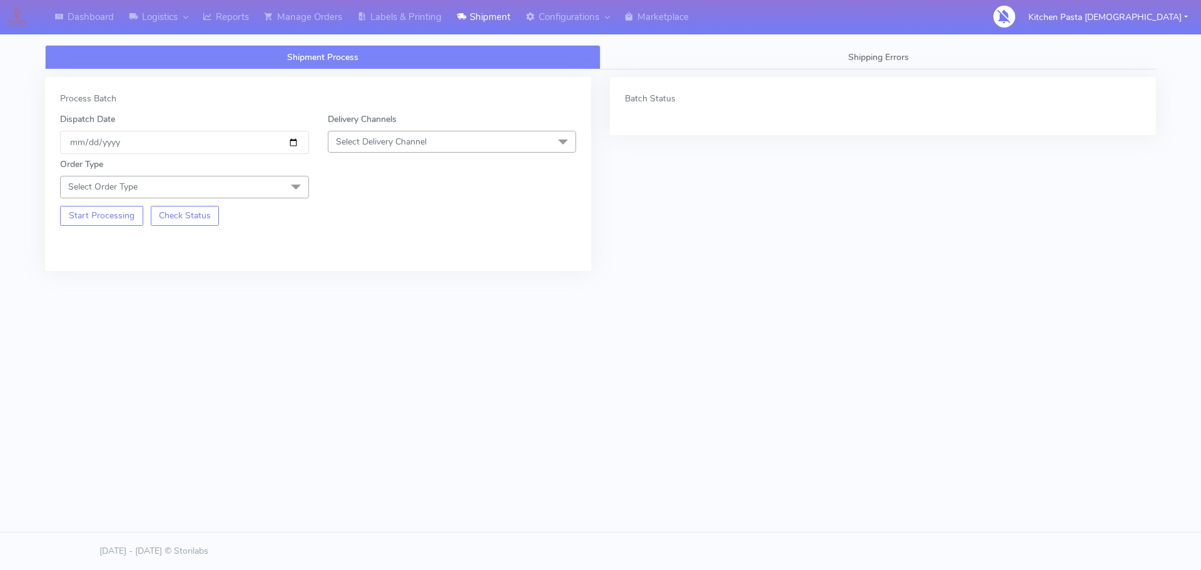
click at [435, 121] on div "Delivery Channels Select Delivery Channel DHL OnFleet Royal Mail DPD Yodel MaxO…" at bounding box center [452, 133] width 268 height 41
click at [430, 134] on span "Select Delivery Channel" at bounding box center [452, 142] width 249 height 22
click at [363, 282] on div "Yodel" at bounding box center [452, 282] width 235 height 13
click at [290, 198] on div "Start Processing Check Status" at bounding box center [185, 212] width 268 height 28
drag, startPoint x: 283, startPoint y: 183, endPoint x: 133, endPoint y: 296, distance: 188.0
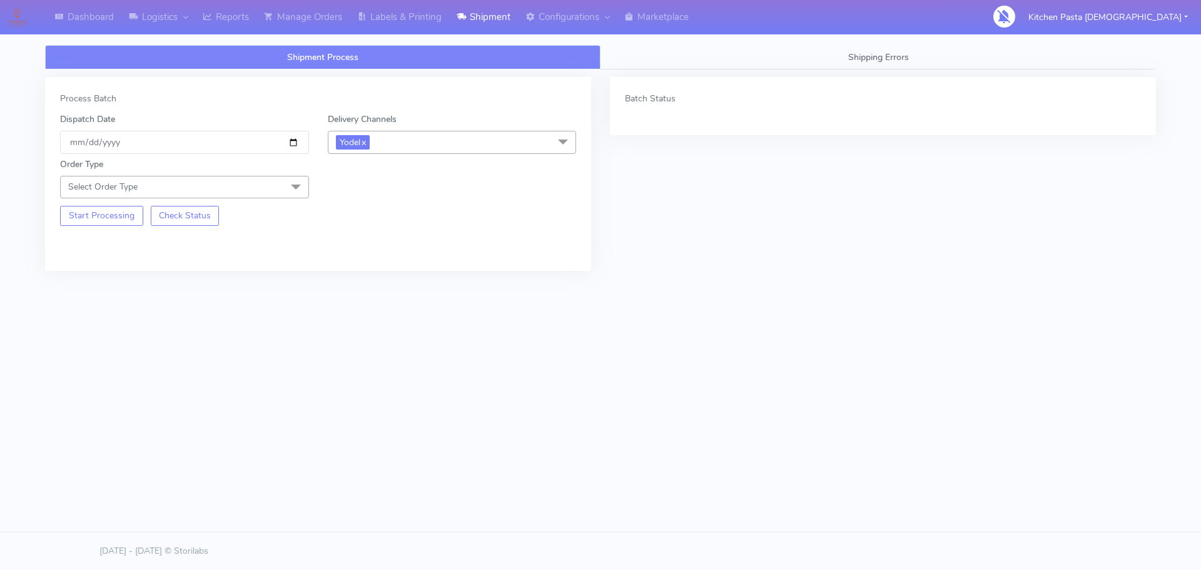
click at [283, 183] on span at bounding box center [295, 188] width 25 height 24
click at [113, 269] on div "Kit" at bounding box center [184, 265] width 235 height 13
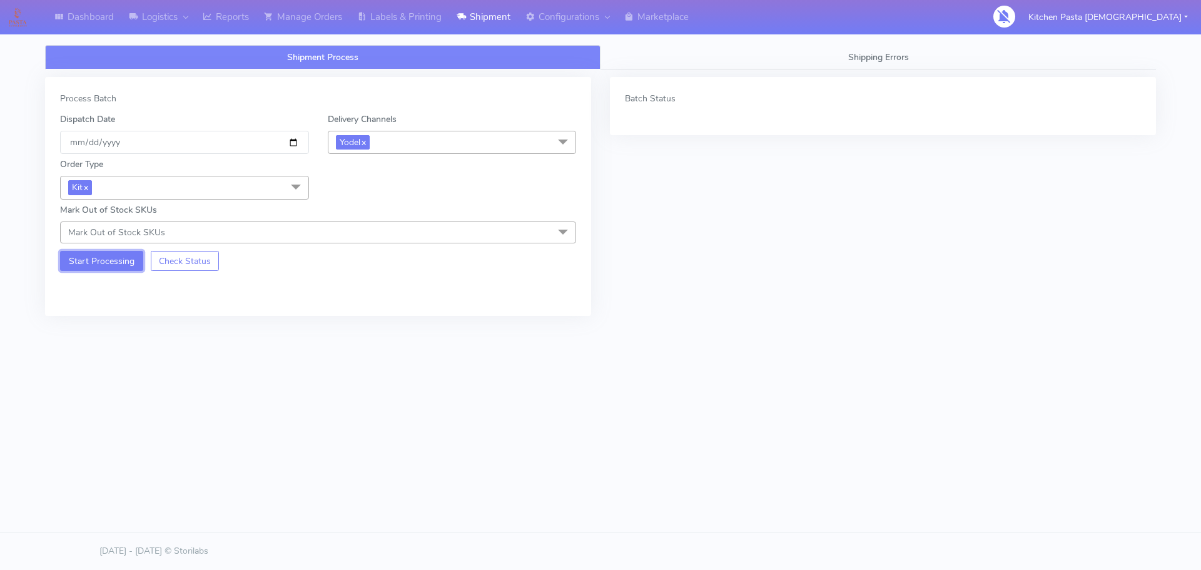
click at [104, 251] on button "Start Processing" at bounding box center [101, 261] width 83 height 20
